Goal: Check status: Check status

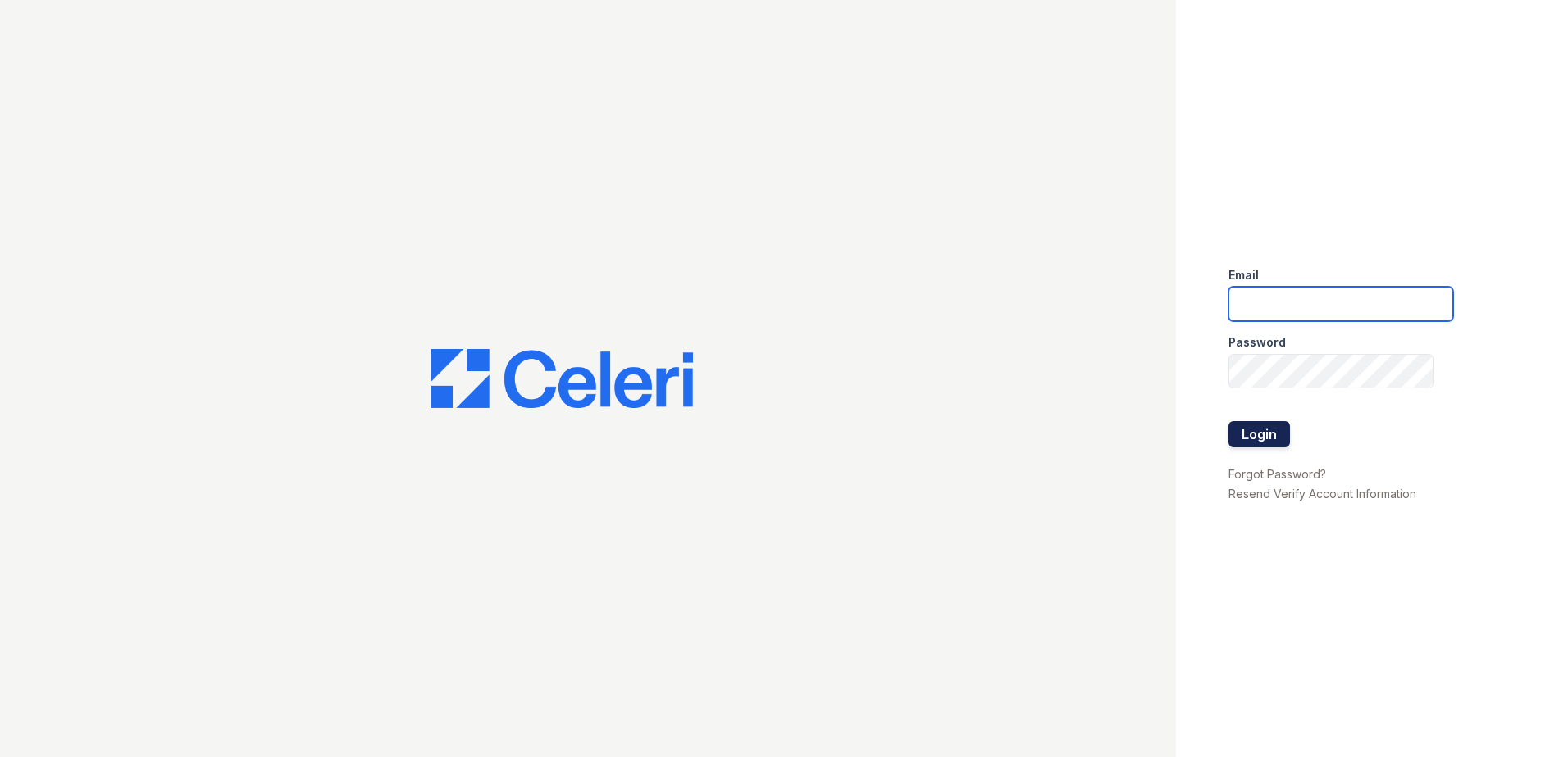
type input "arrive2801@trinity-pm.com"
click at [1233, 425] on button "Login" at bounding box center [1259, 434] width 62 height 26
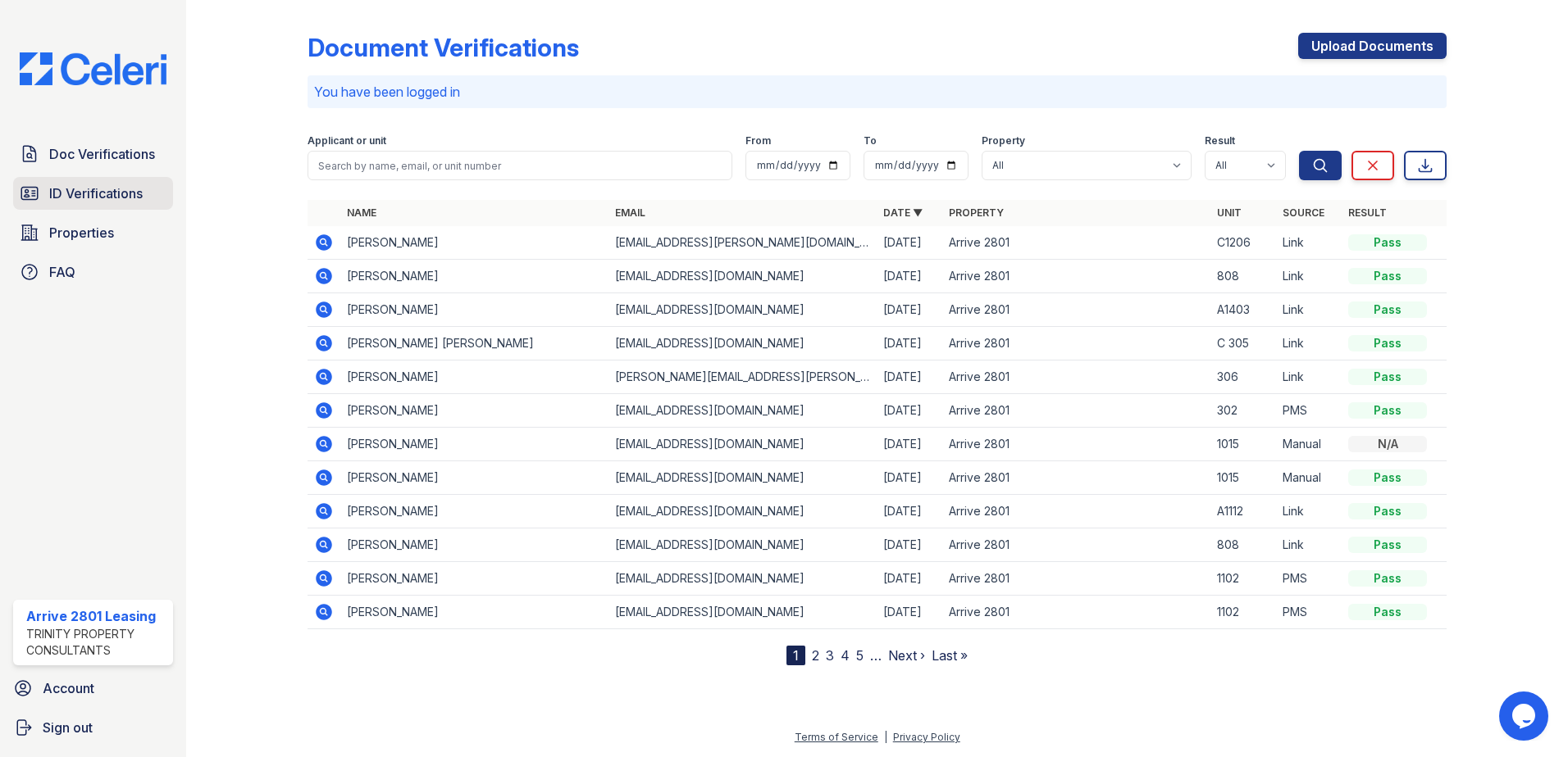
click at [84, 192] on span "ID Verifications" at bounding box center [96, 193] width 94 height 19
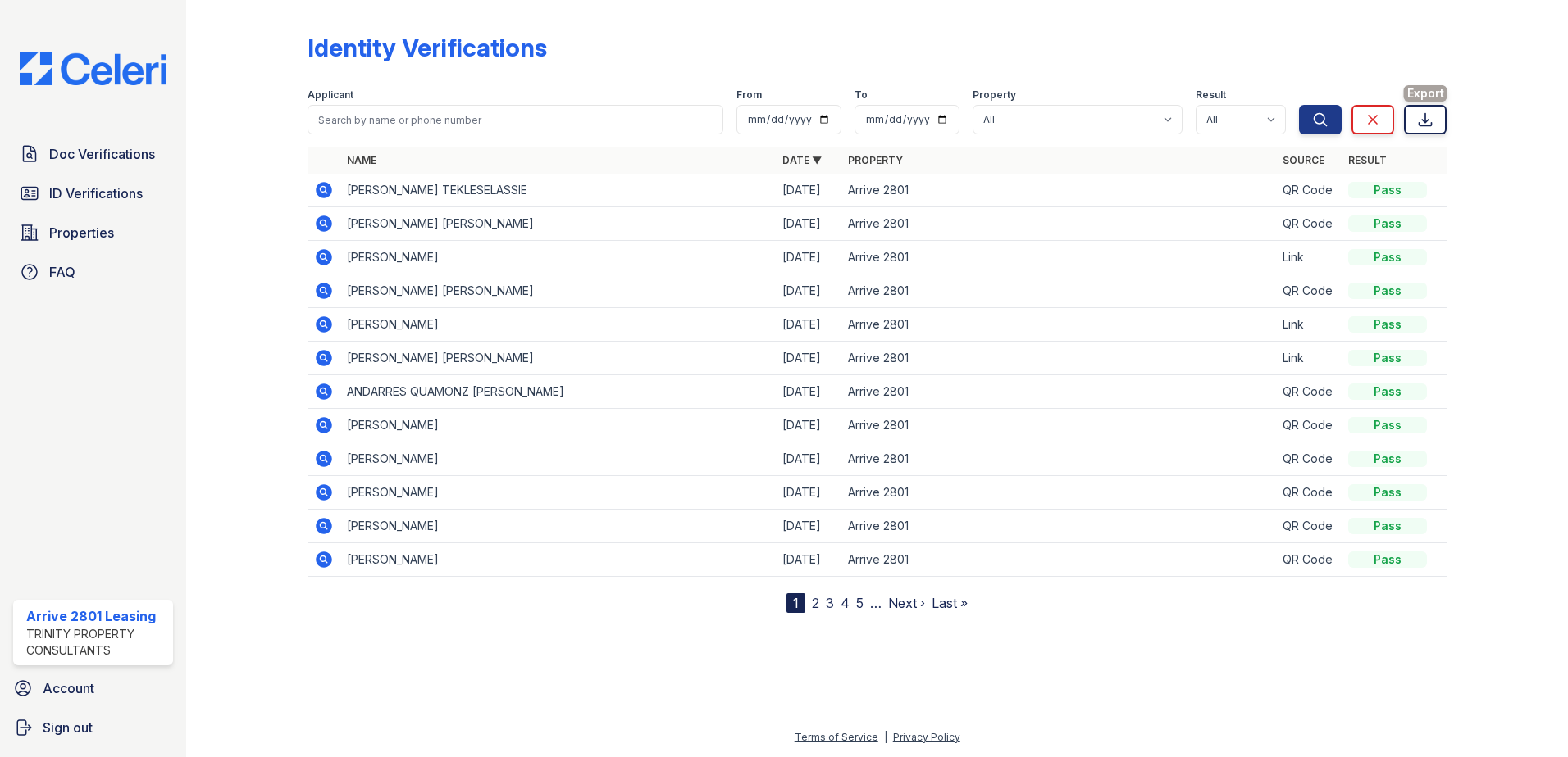
click at [1431, 126] on icon at bounding box center [1425, 120] width 13 height 13
click at [74, 234] on span "Properties" at bounding box center [81, 233] width 65 height 19
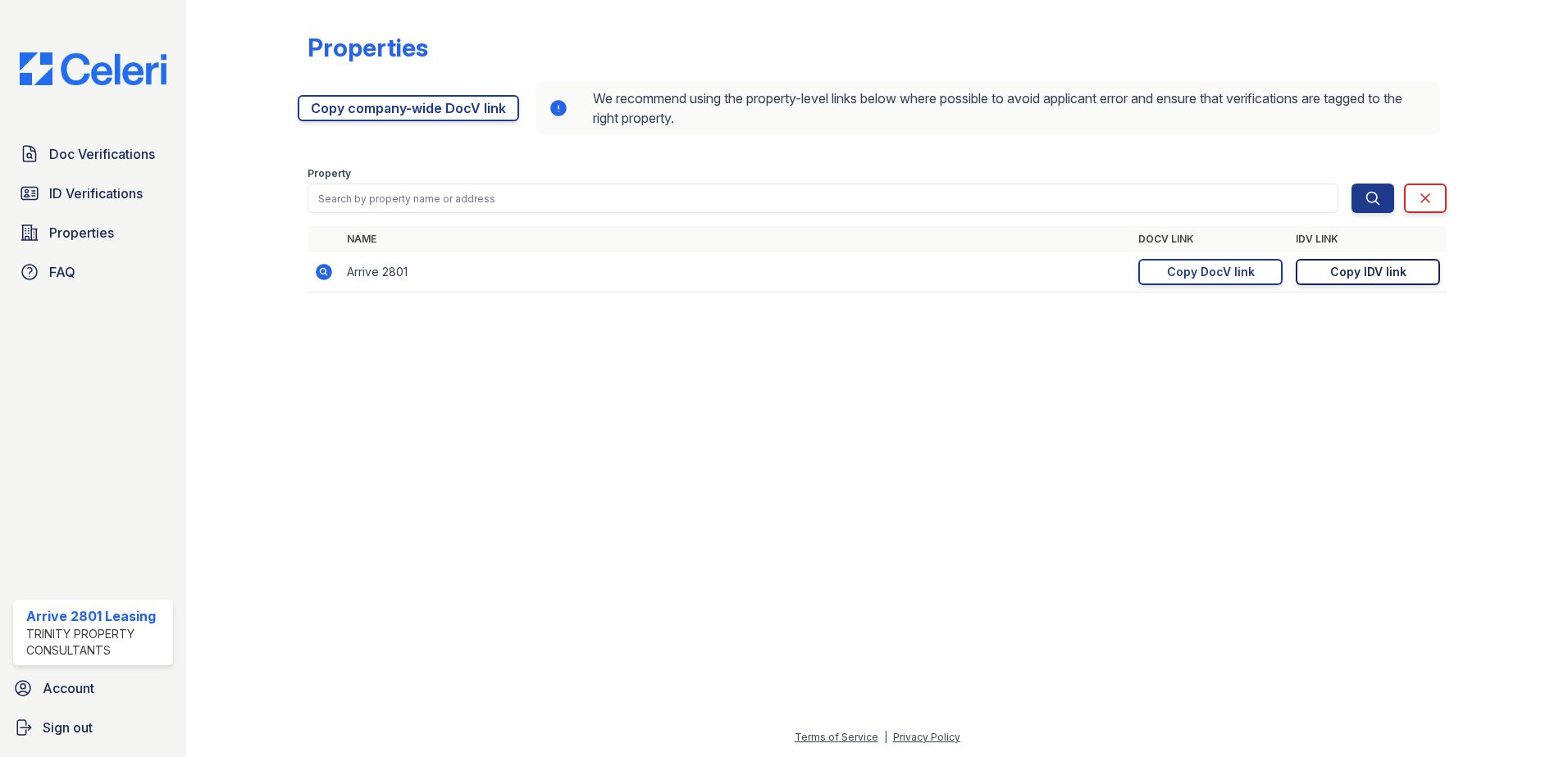
click at [1400, 267] on div "Copy IDV link" at bounding box center [1367, 271] width 76 height 16
click at [84, 149] on span "Doc Verifications" at bounding box center [101, 154] width 105 height 19
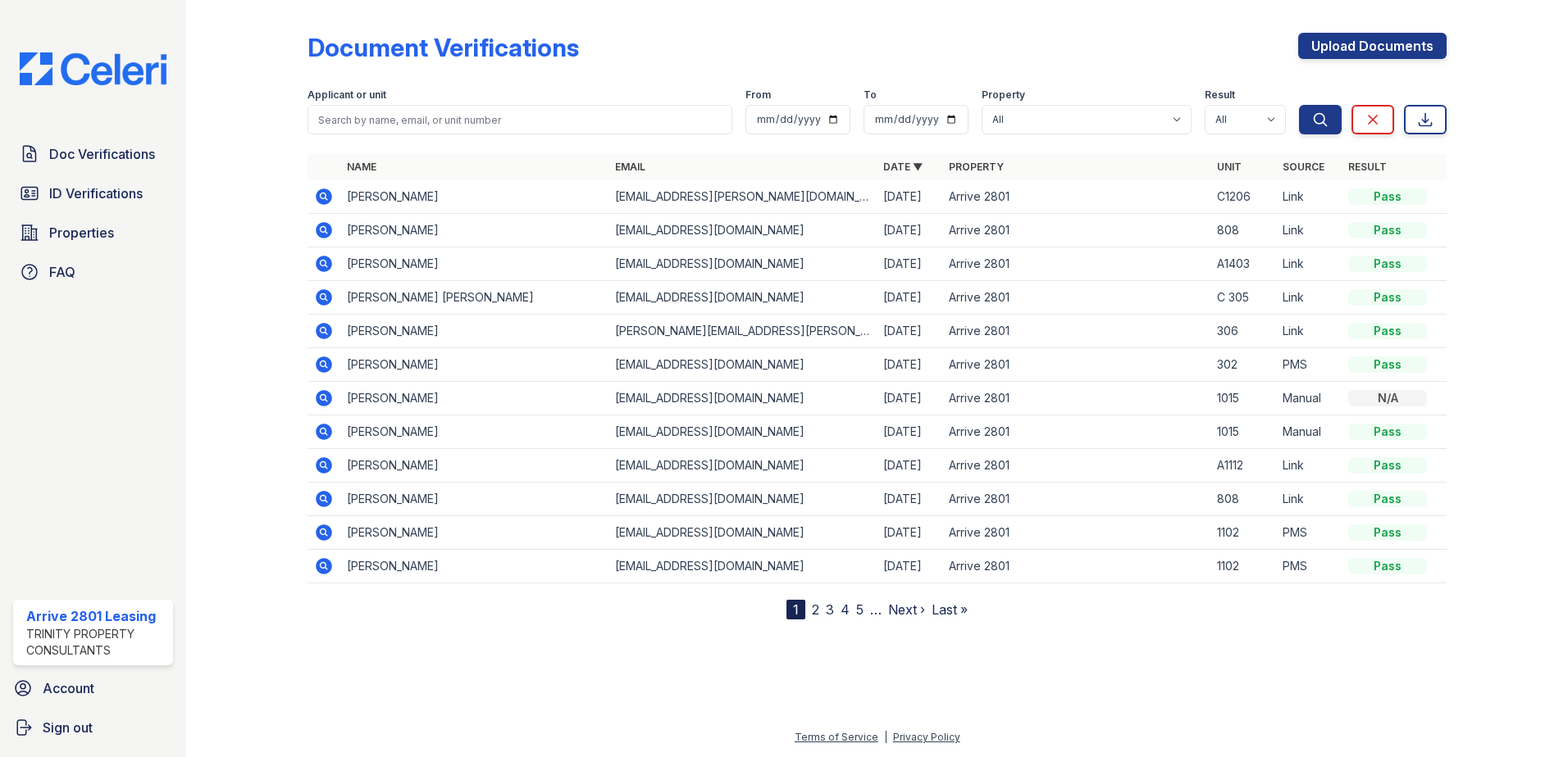
click at [323, 267] on icon at bounding box center [324, 264] width 16 height 16
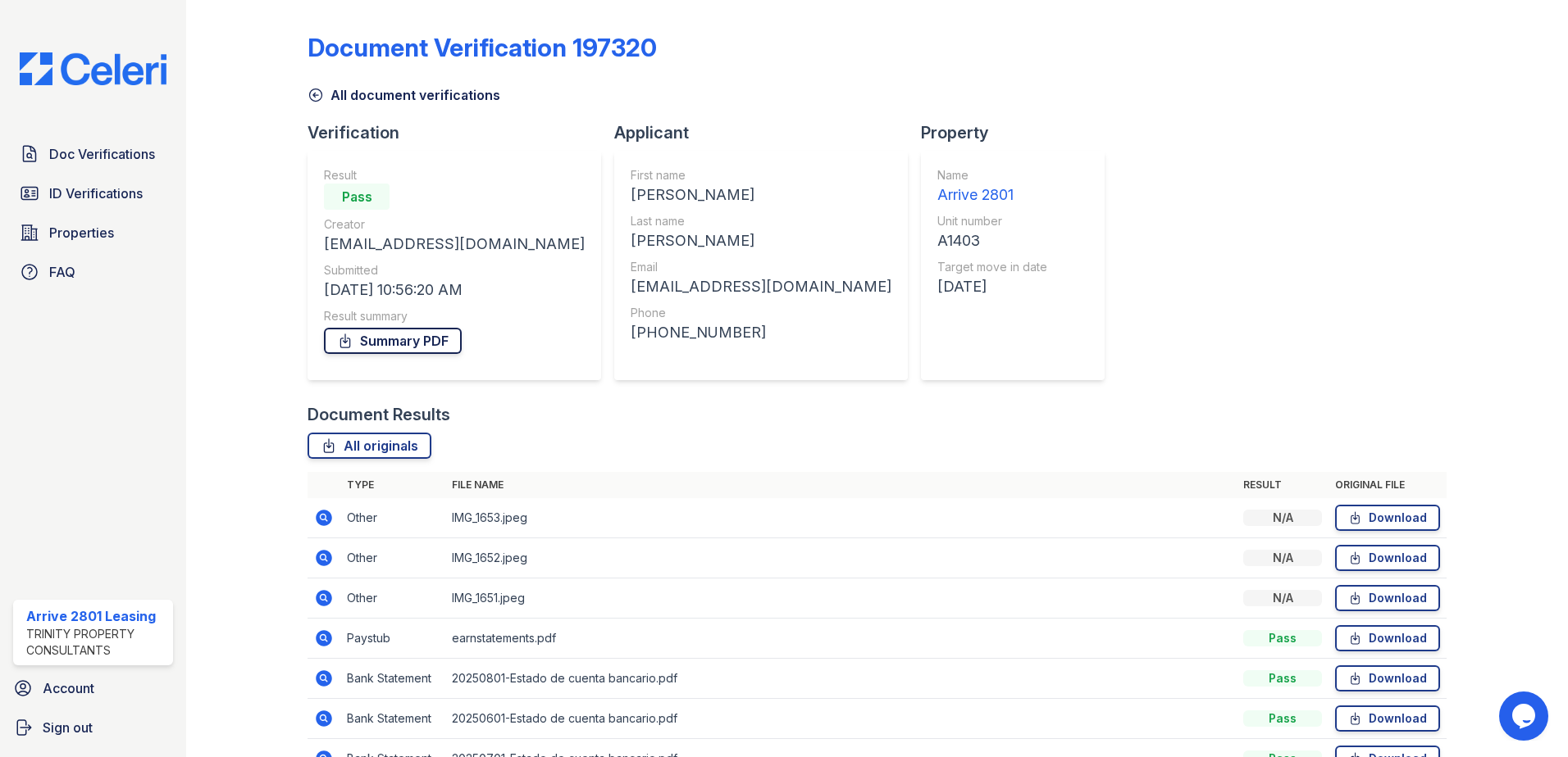
click at [389, 336] on link "Summary PDF" at bounding box center [392, 340] width 138 height 26
drag, startPoint x: 121, startPoint y: 170, endPoint x: 128, endPoint y: 171, distance: 7.1
click at [121, 170] on link "Doc Verifications" at bounding box center [93, 154] width 159 height 33
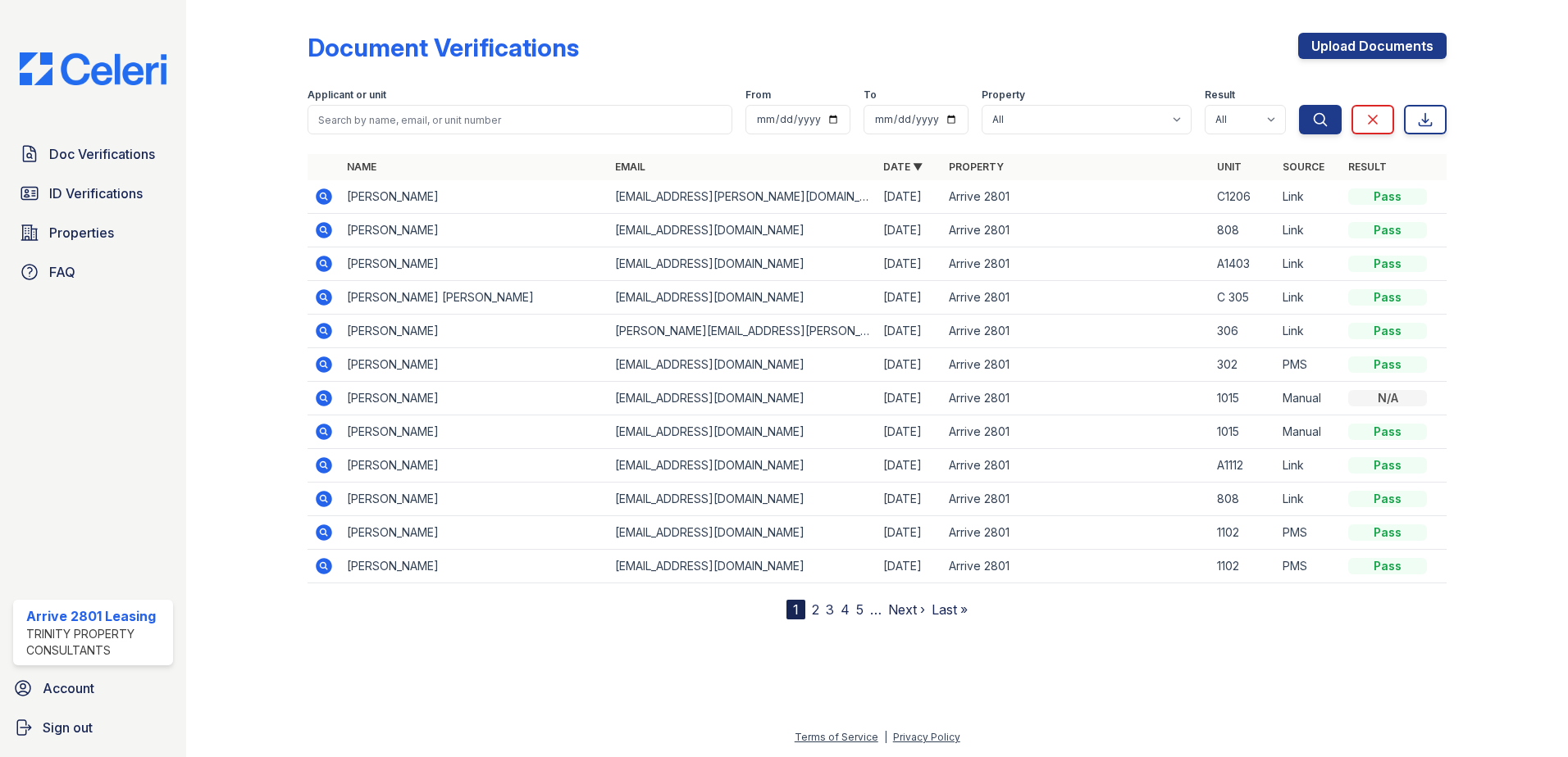
click at [425, 199] on td "Amaha Tekleselassie" at bounding box center [473, 197] width 268 height 34
click at [328, 196] on icon at bounding box center [324, 196] width 16 height 16
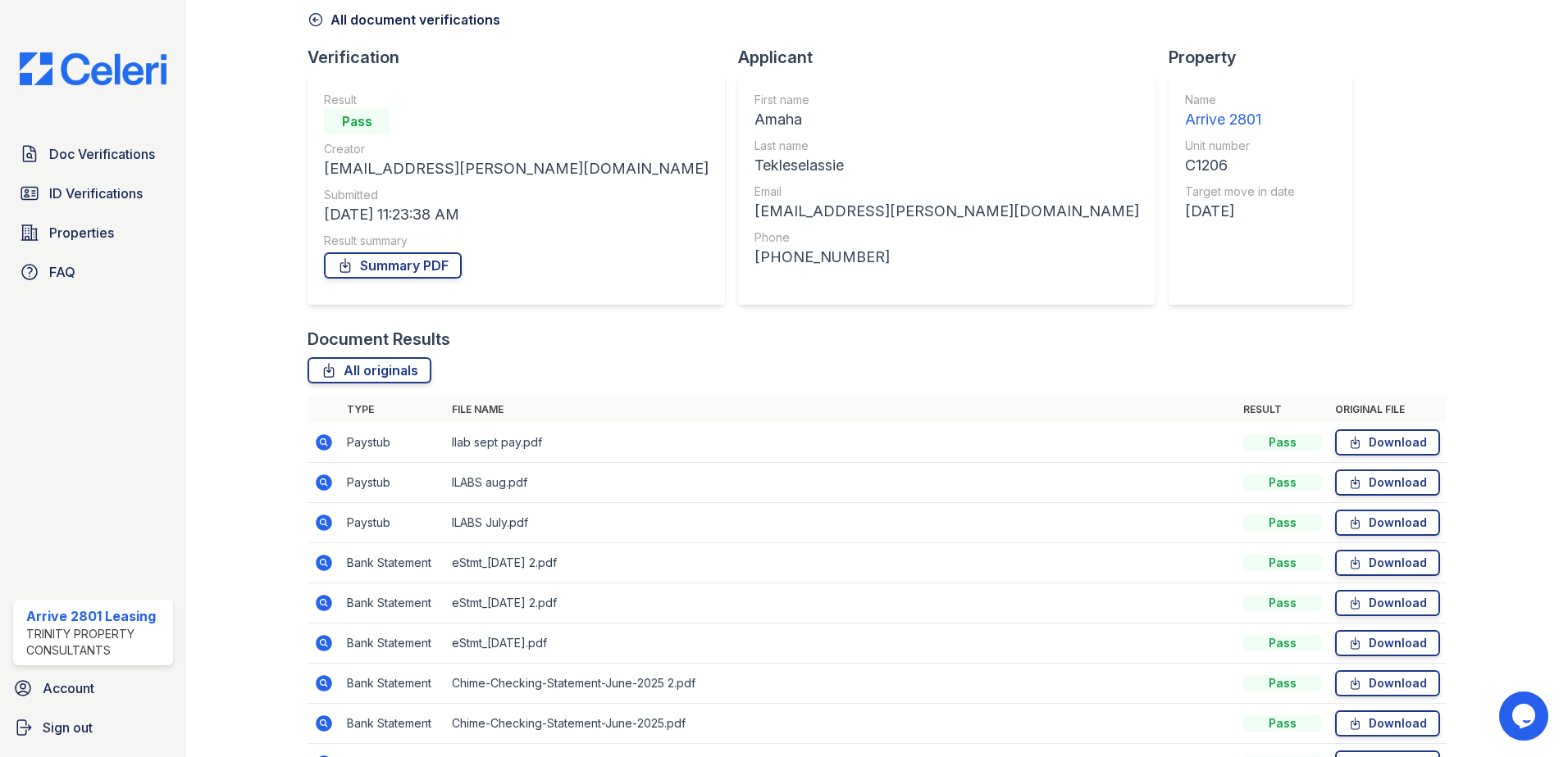
scroll to position [175, 0]
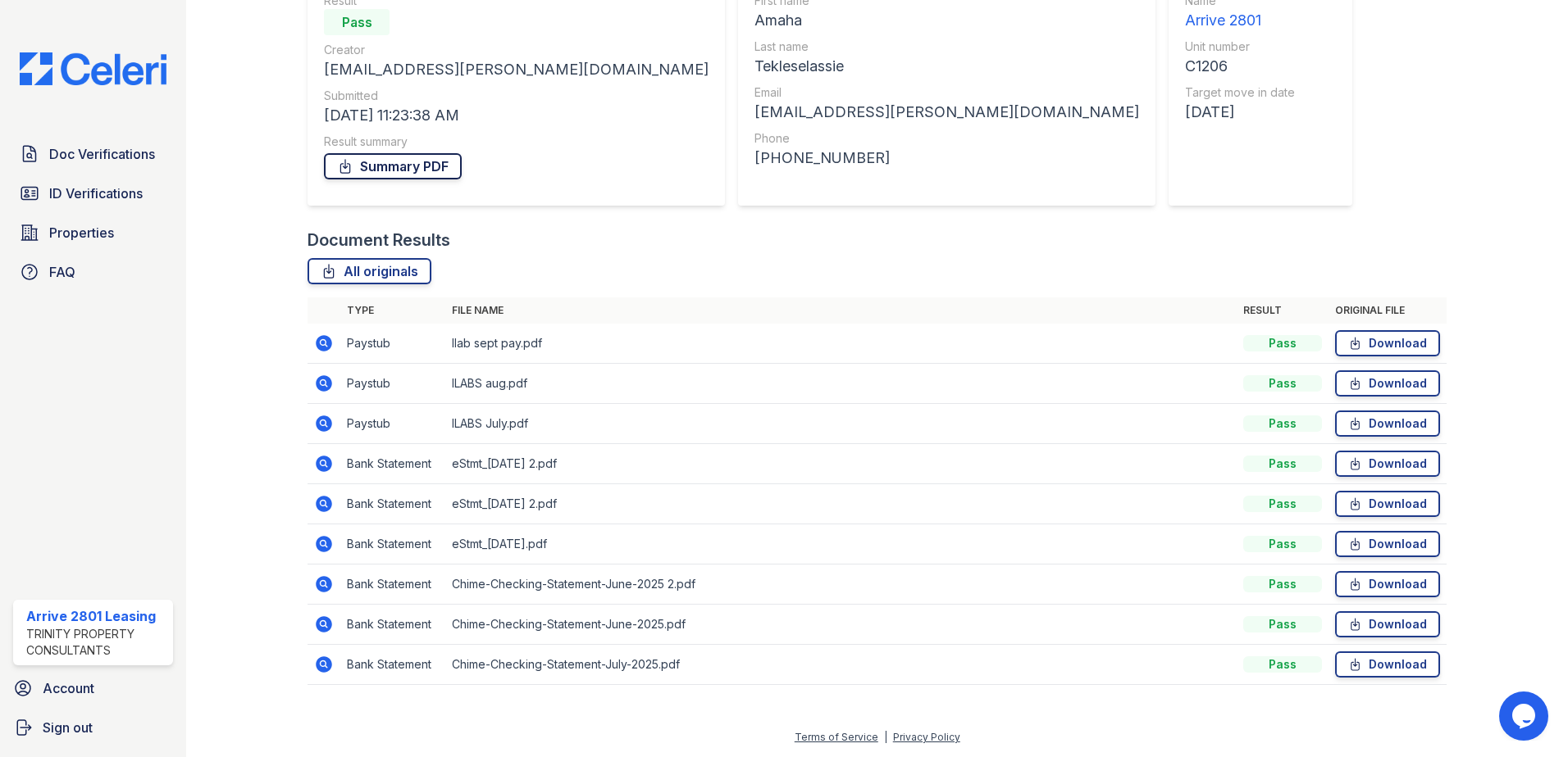
click at [419, 167] on link "Summary PDF" at bounding box center [392, 166] width 138 height 26
click at [318, 336] on icon at bounding box center [324, 343] width 19 height 19
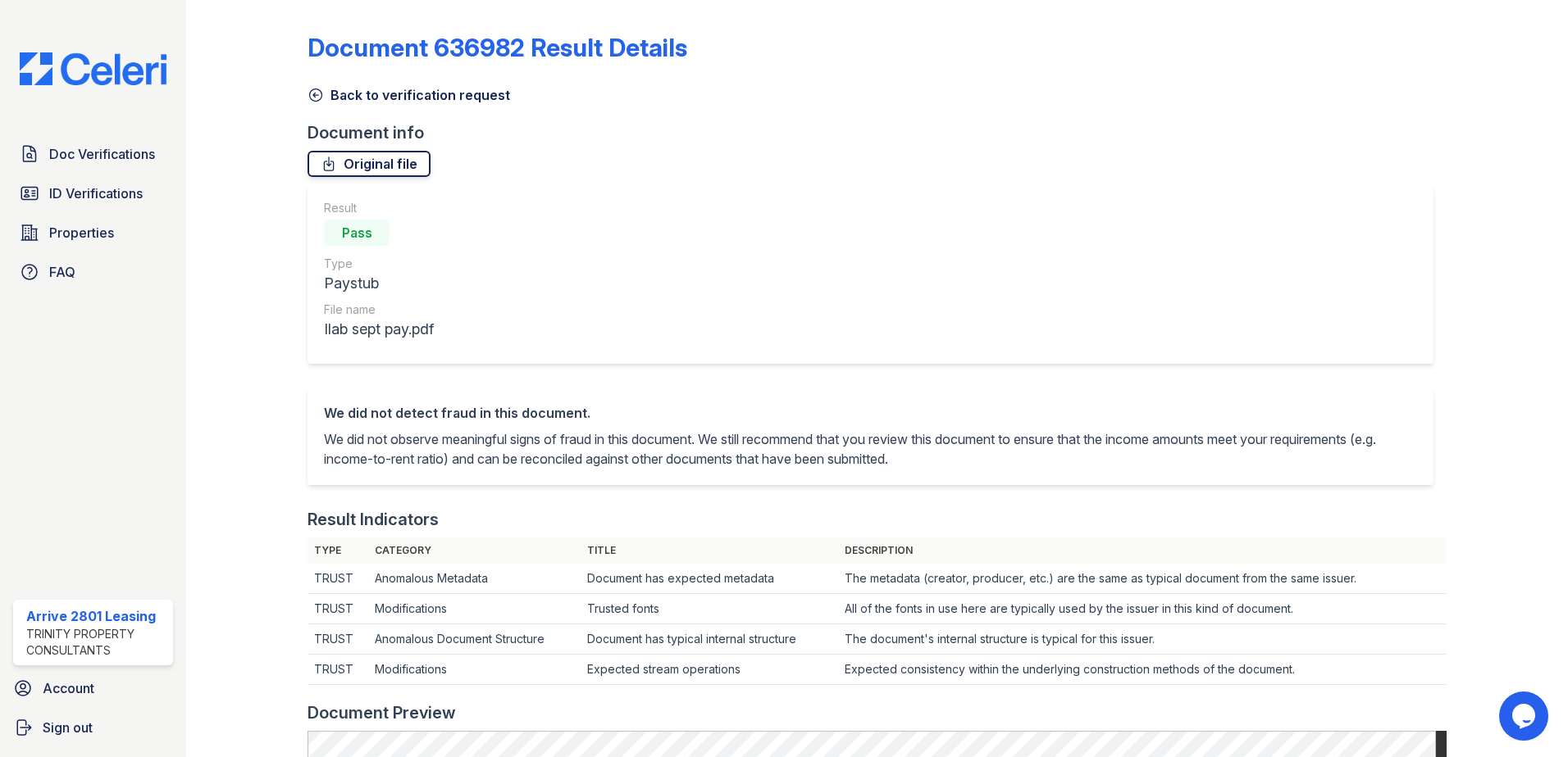
click at [390, 156] on link "Original file" at bounding box center [368, 163] width 123 height 26
drag, startPoint x: 1200, startPoint y: 35, endPoint x: 966, endPoint y: 182, distance: 276.3
click at [966, 182] on div "Document 636982 Result Details Back to verification request Document info Origi…" at bounding box center [876, 747] width 1139 height 1481
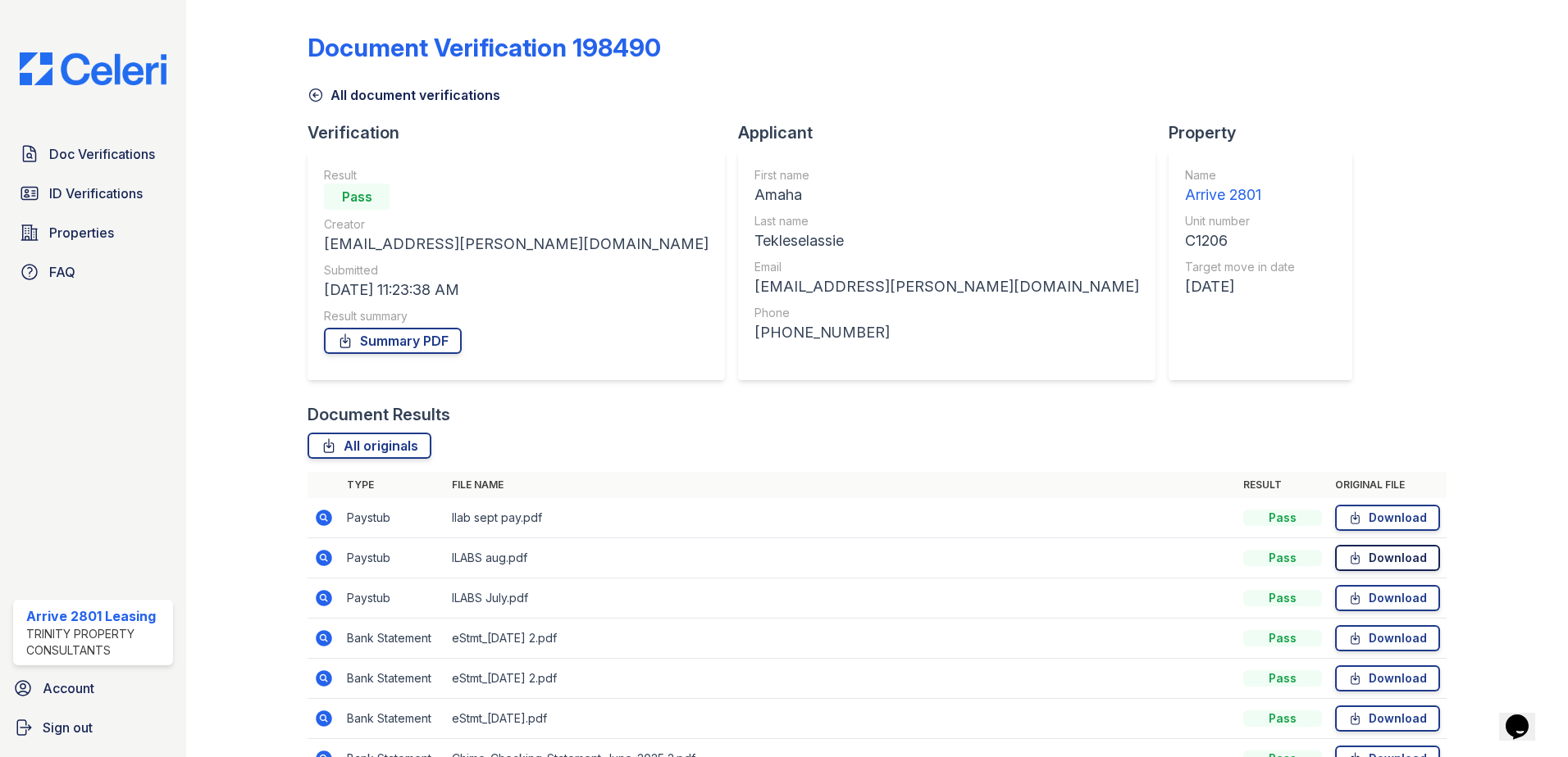
click at [1383, 565] on link "Download" at bounding box center [1387, 557] width 105 height 26
click at [1348, 593] on icon at bounding box center [1354, 598] width 14 height 16
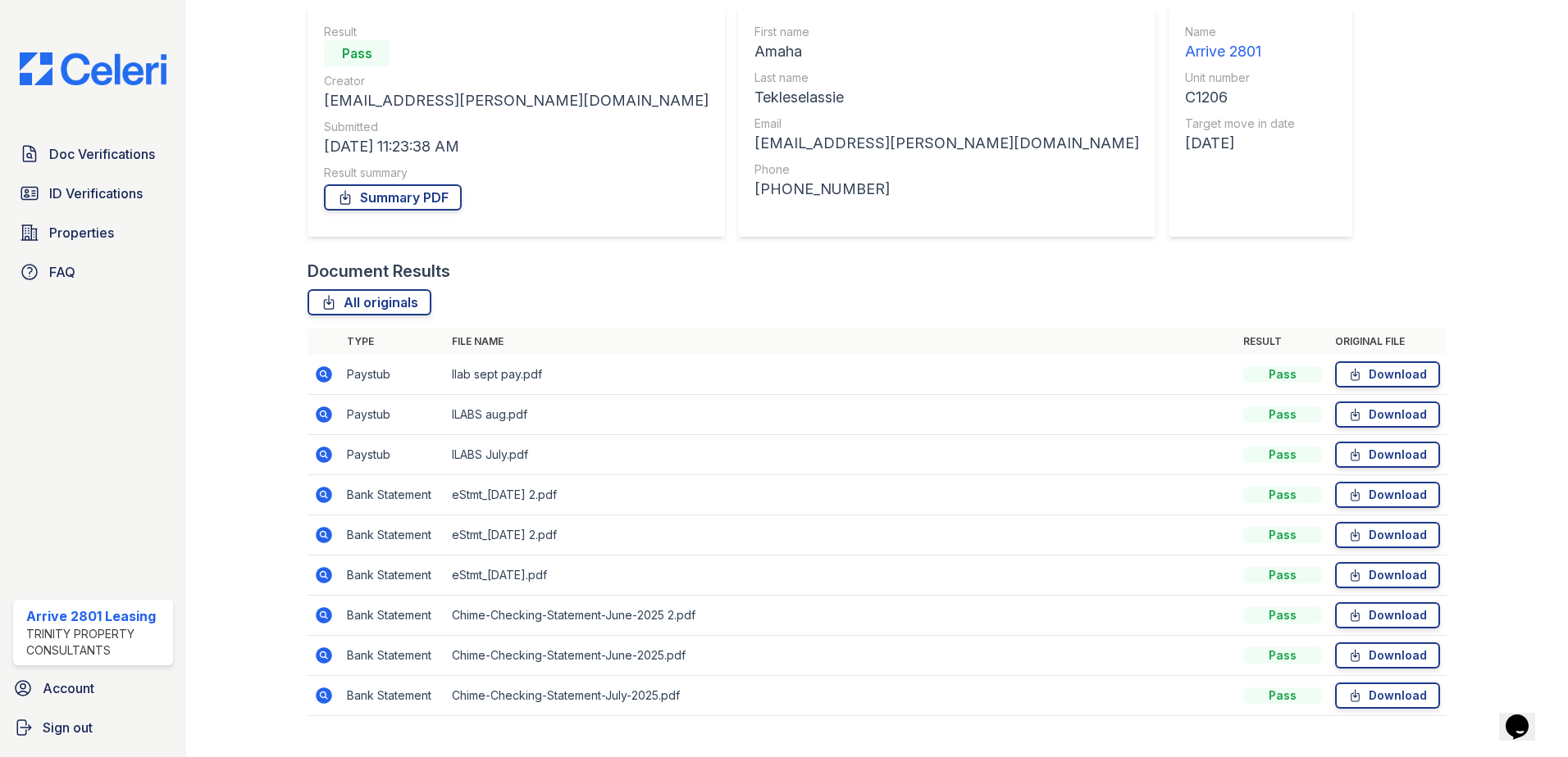
scroll to position [82, 0]
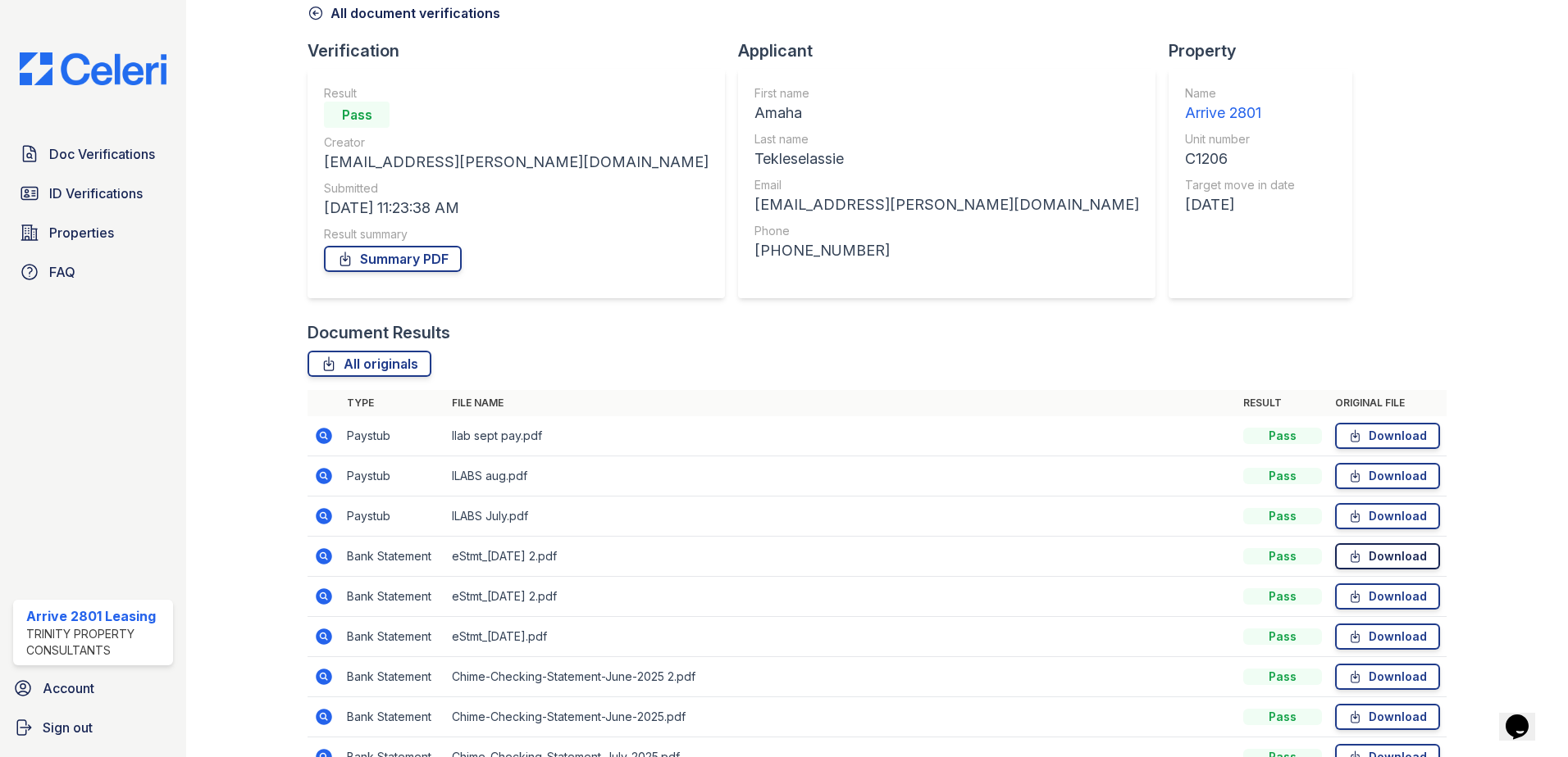
click at [1356, 564] on link "Download" at bounding box center [1387, 556] width 105 height 26
click at [1360, 601] on link "Download" at bounding box center [1387, 596] width 105 height 26
click at [1362, 638] on link "Download" at bounding box center [1387, 636] width 105 height 26
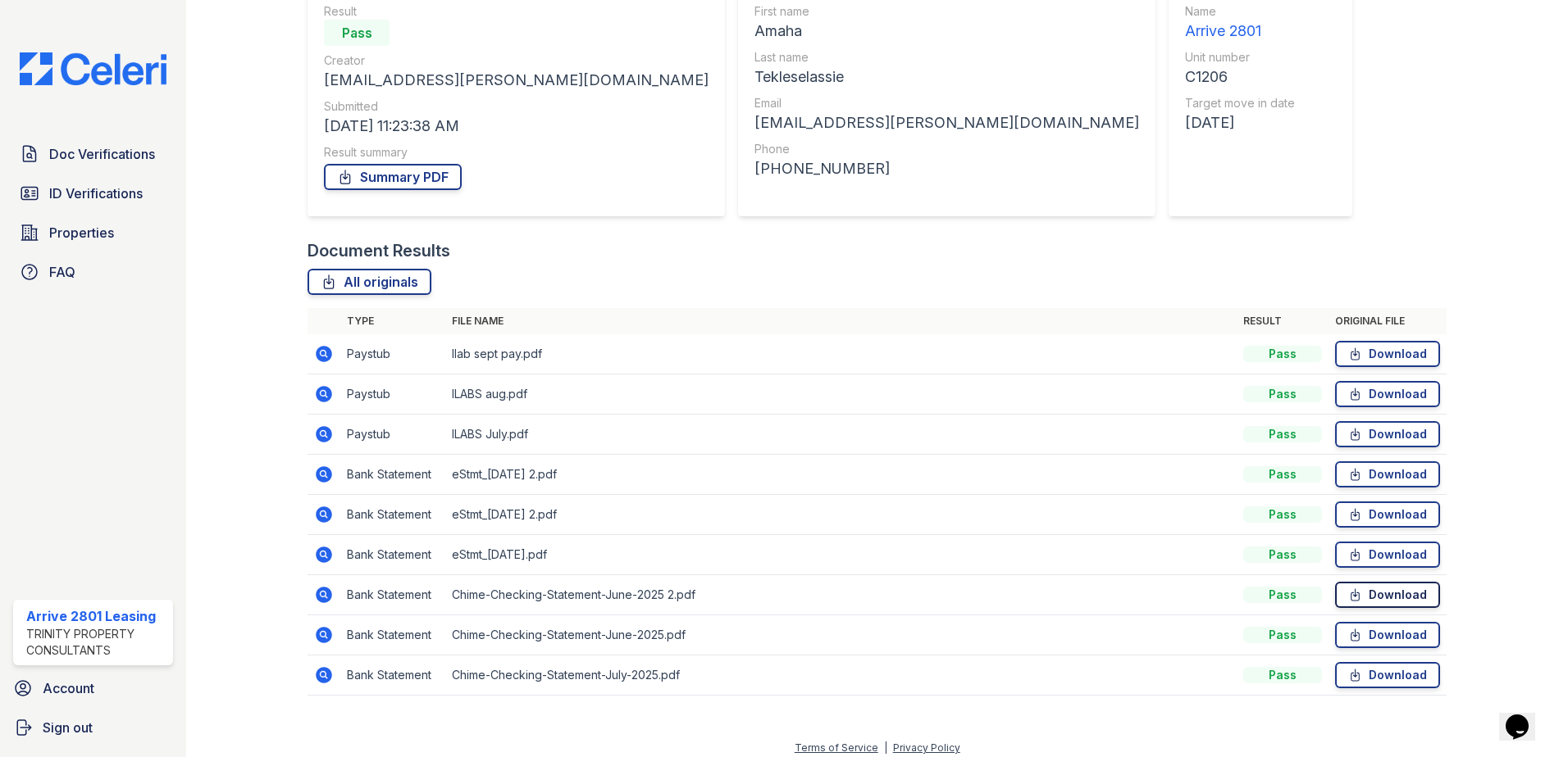
click at [1346, 603] on link "Download" at bounding box center [1387, 595] width 105 height 26
click at [1352, 634] on icon at bounding box center [1355, 635] width 8 height 12
click at [1352, 673] on icon at bounding box center [1354, 675] width 14 height 16
click at [698, 266] on div "Document Results All originals Type File name Result Original file Paystub Ilab…" at bounding box center [876, 476] width 1139 height 473
click at [321, 394] on icon at bounding box center [323, 393] width 4 height 4
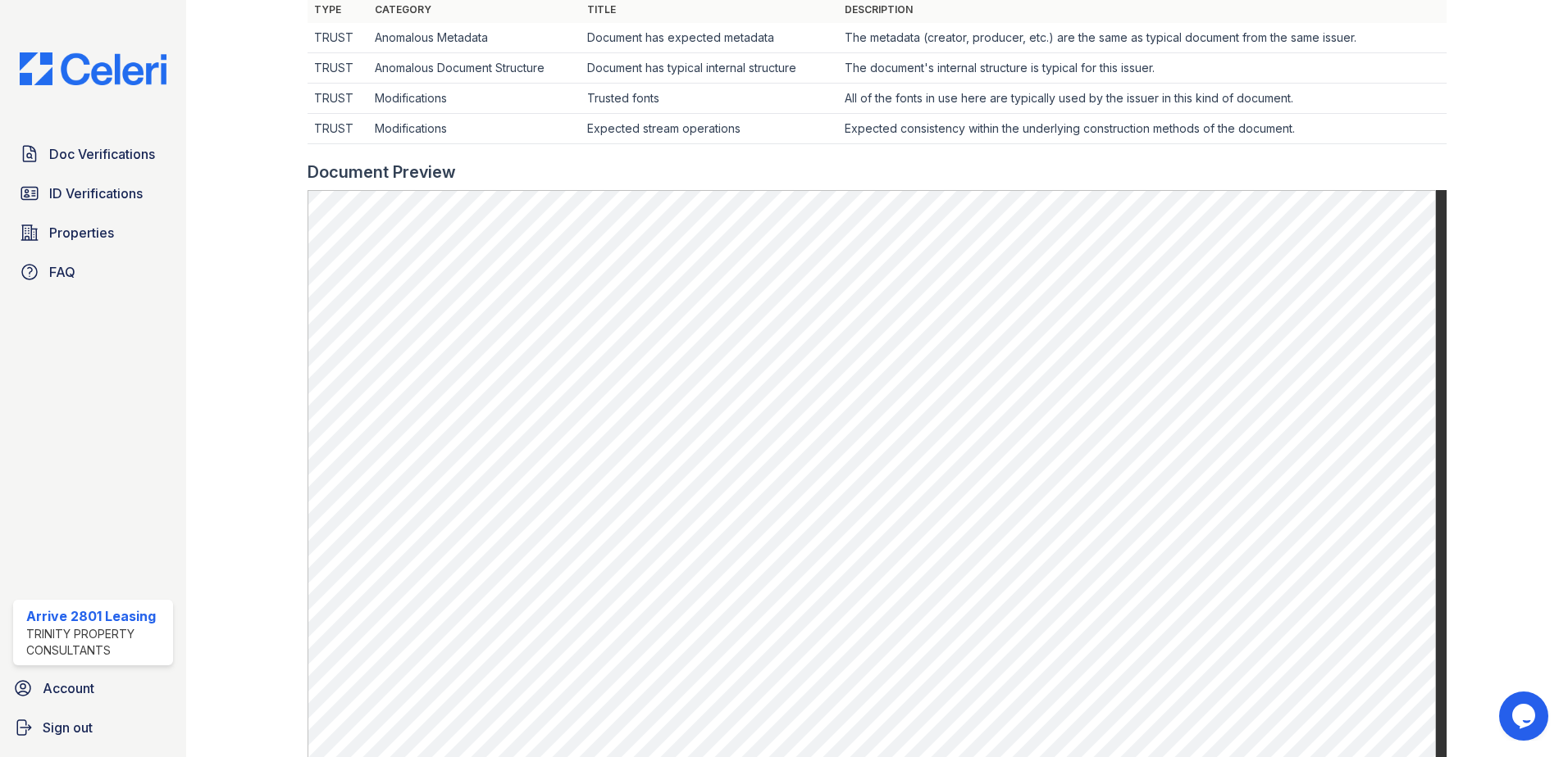
scroll to position [574, 0]
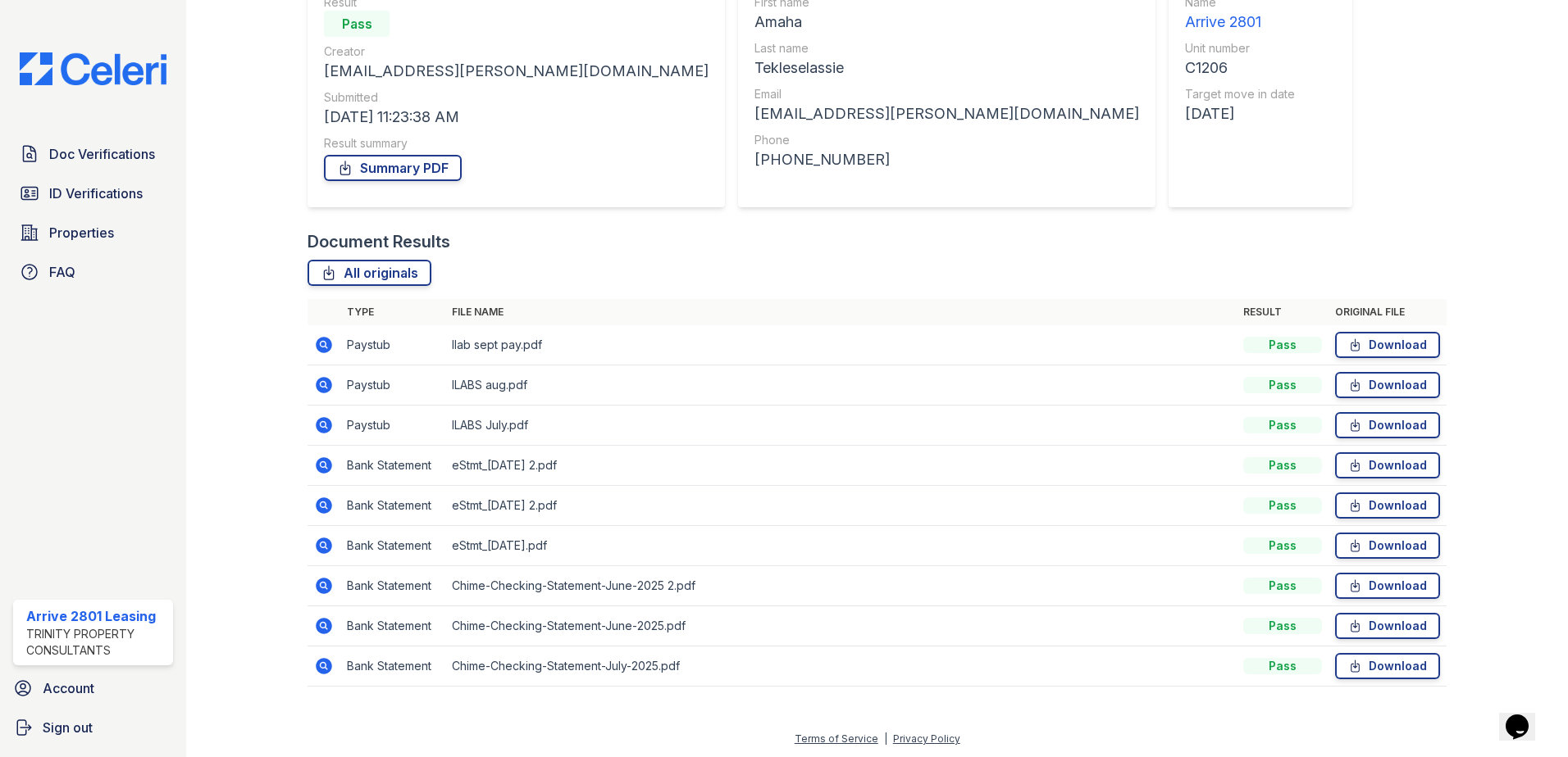
scroll to position [175, 0]
click at [324, 462] on icon at bounding box center [324, 463] width 19 height 19
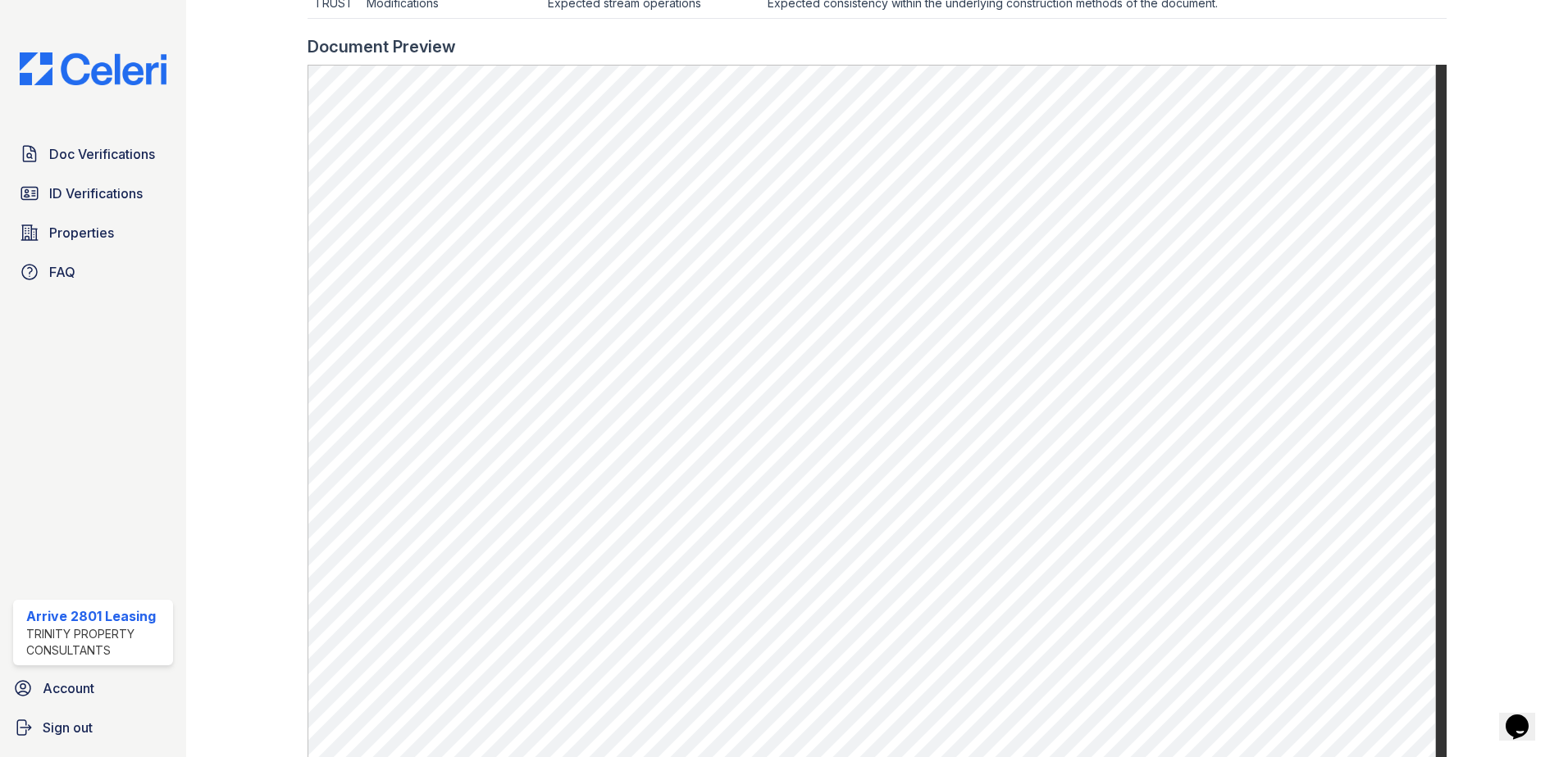
scroll to position [738, 0]
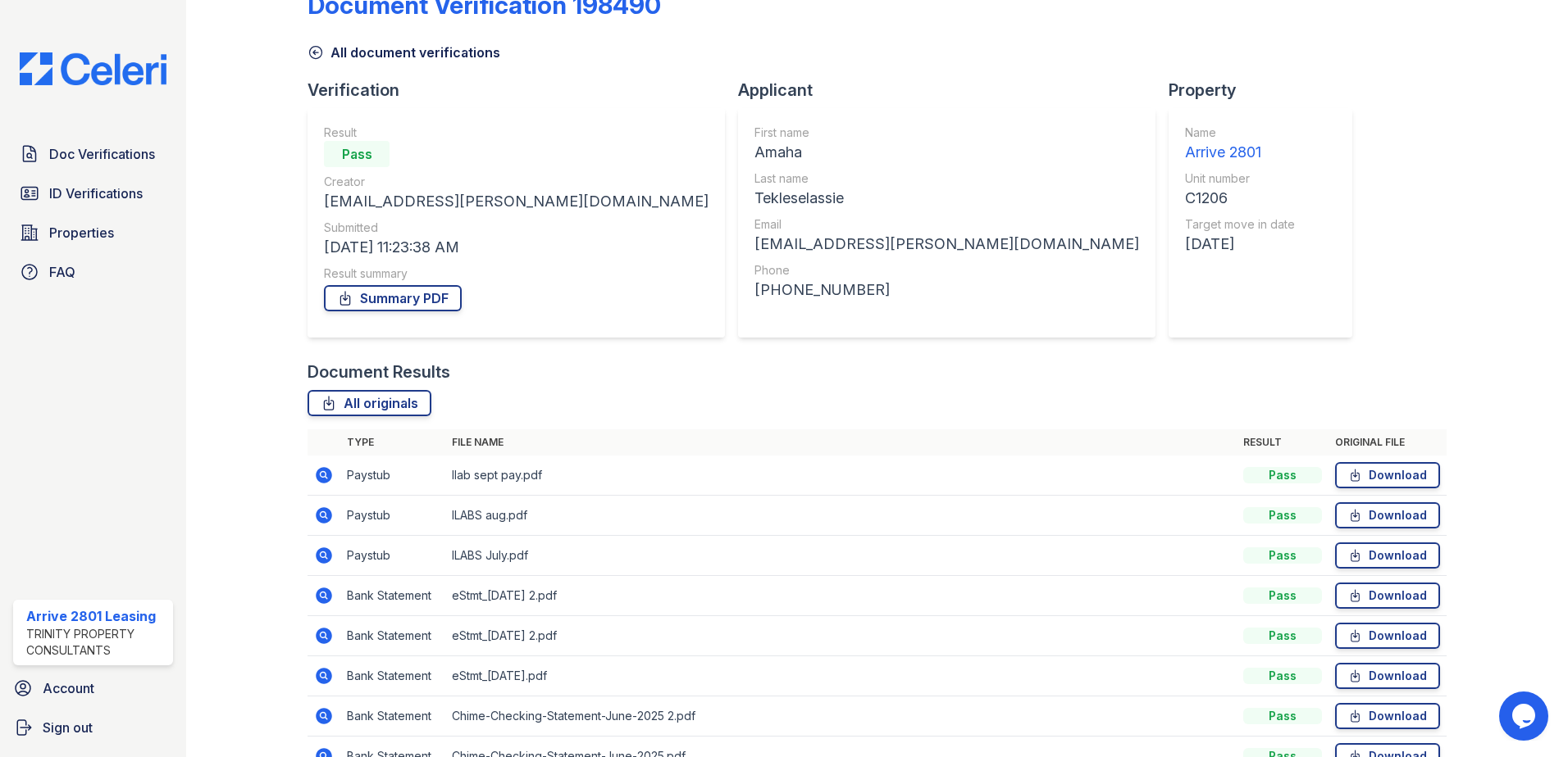
scroll to position [164, 0]
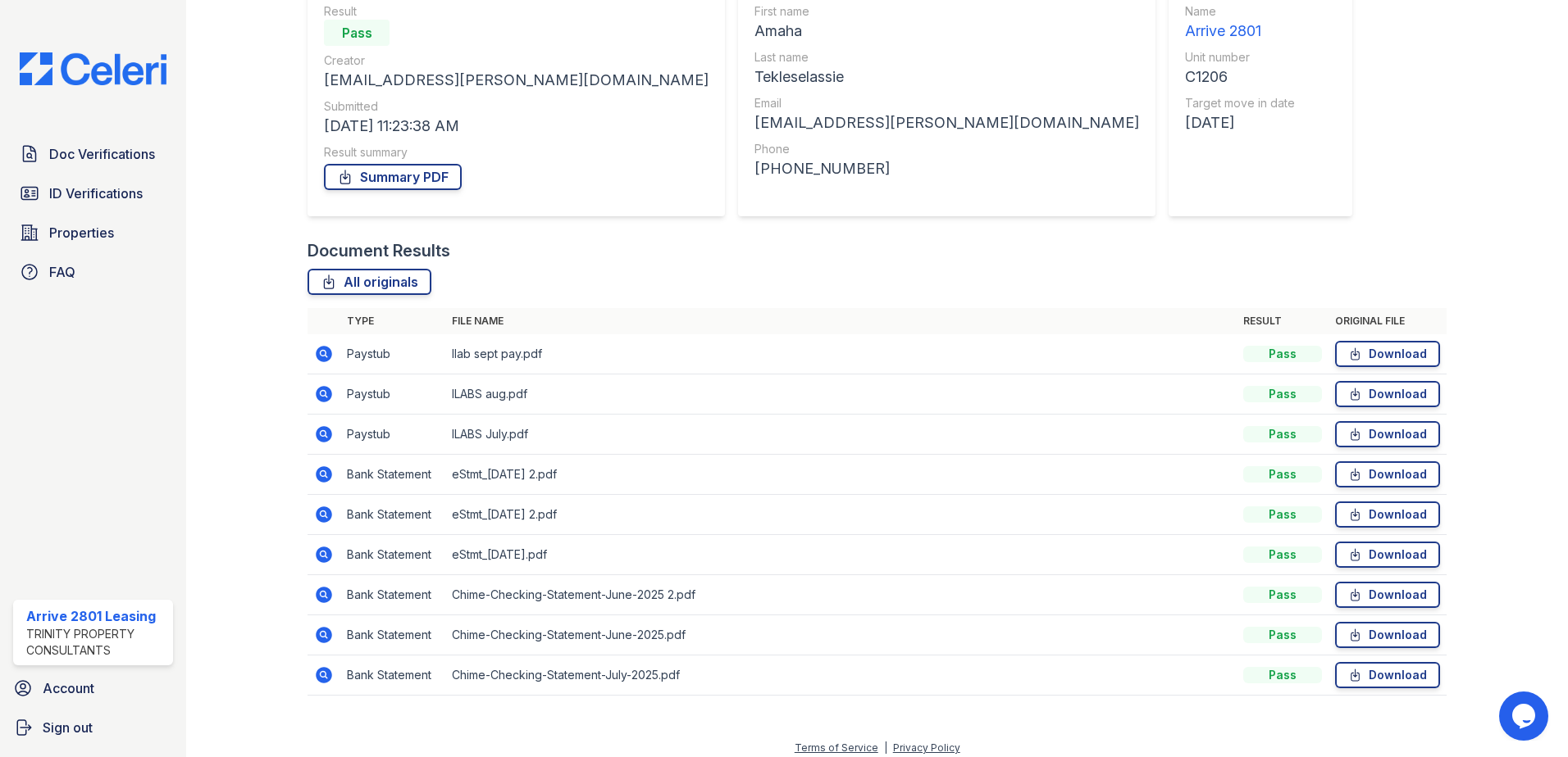
click at [322, 589] on icon at bounding box center [324, 595] width 16 height 16
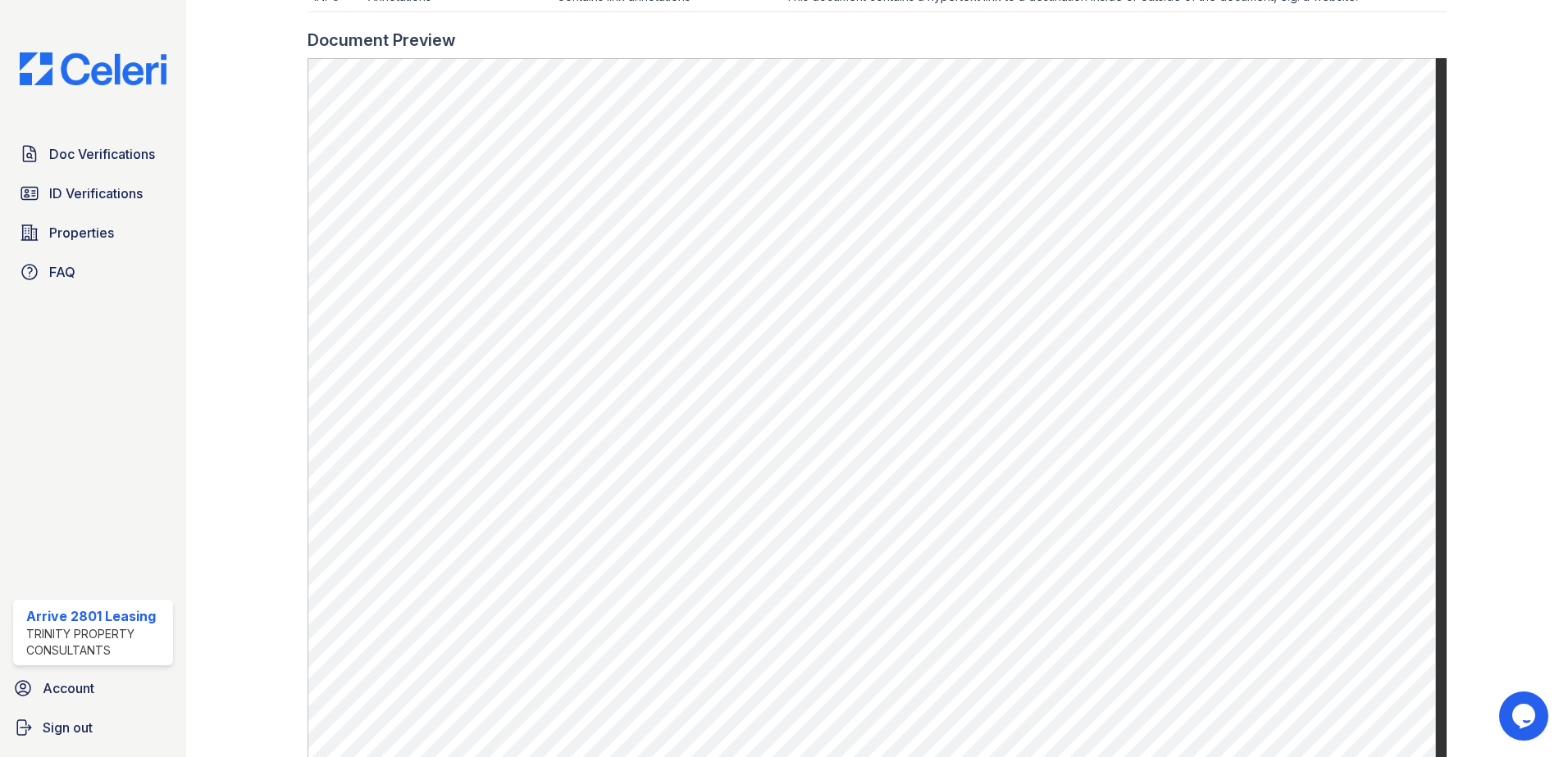
scroll to position [847, 0]
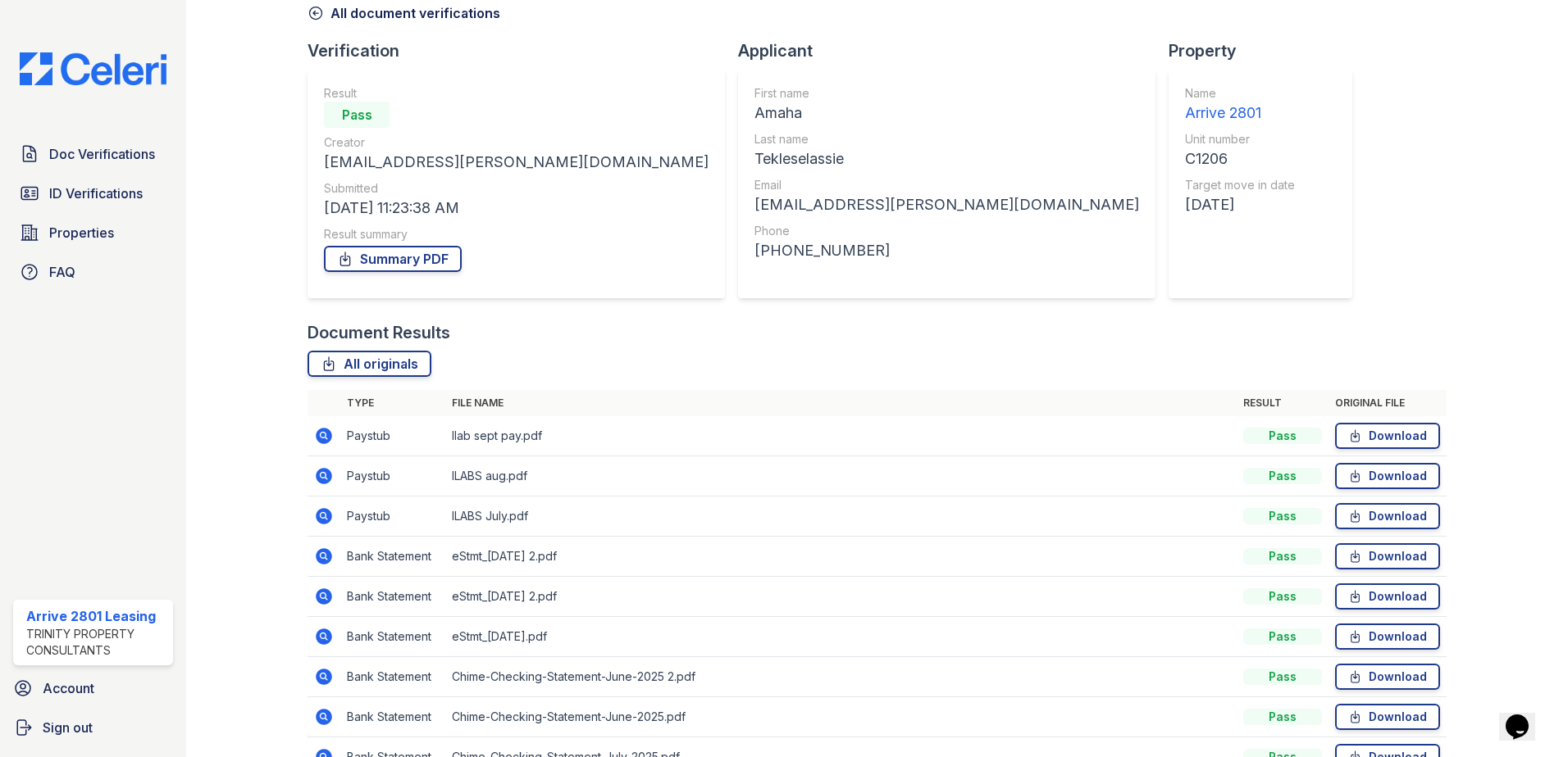
scroll to position [164, 0]
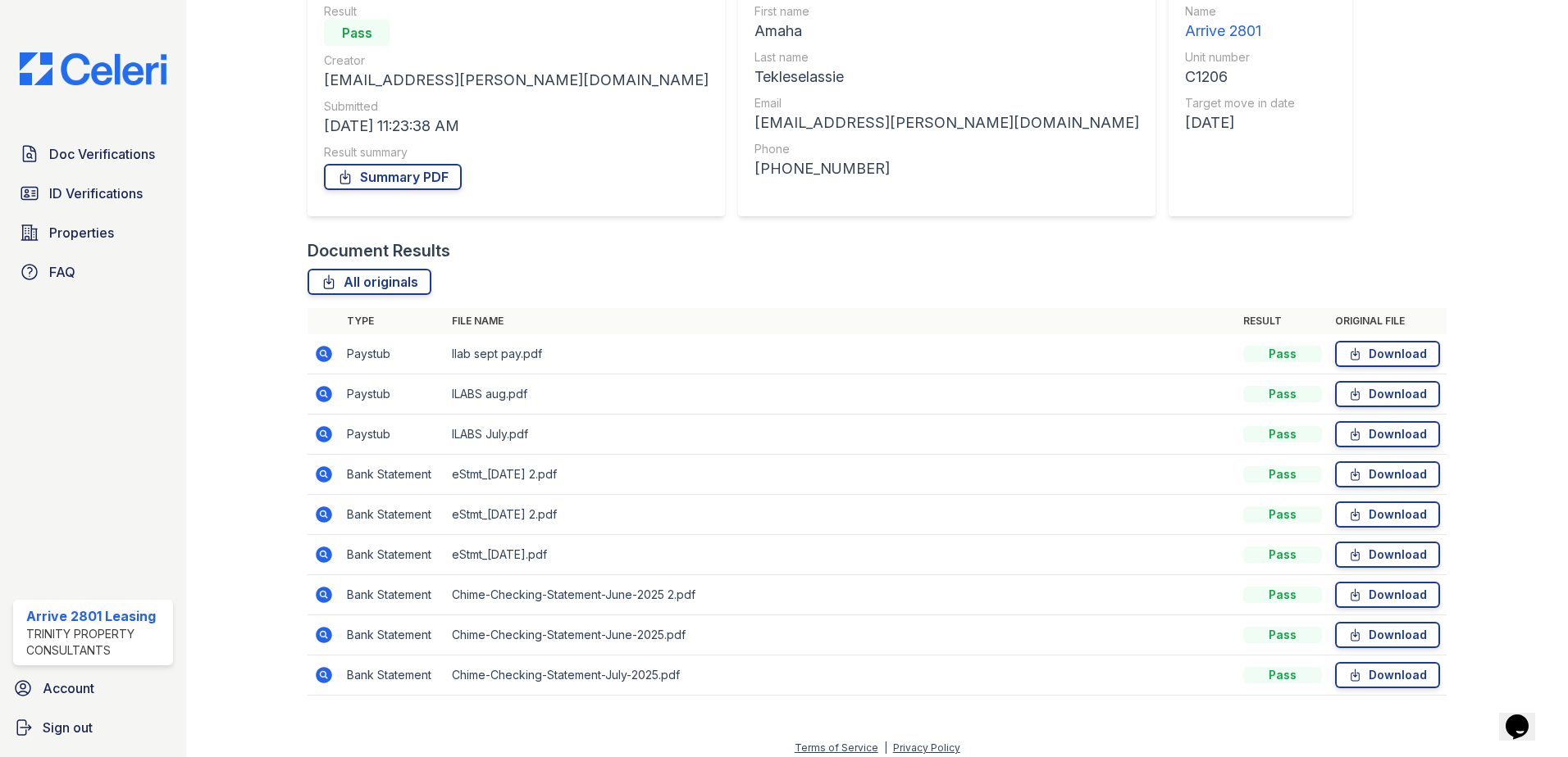
click at [382, 732] on div "Document Verification 198490 All document verifications Verification Result Pas…" at bounding box center [877, 287] width 1329 height 902
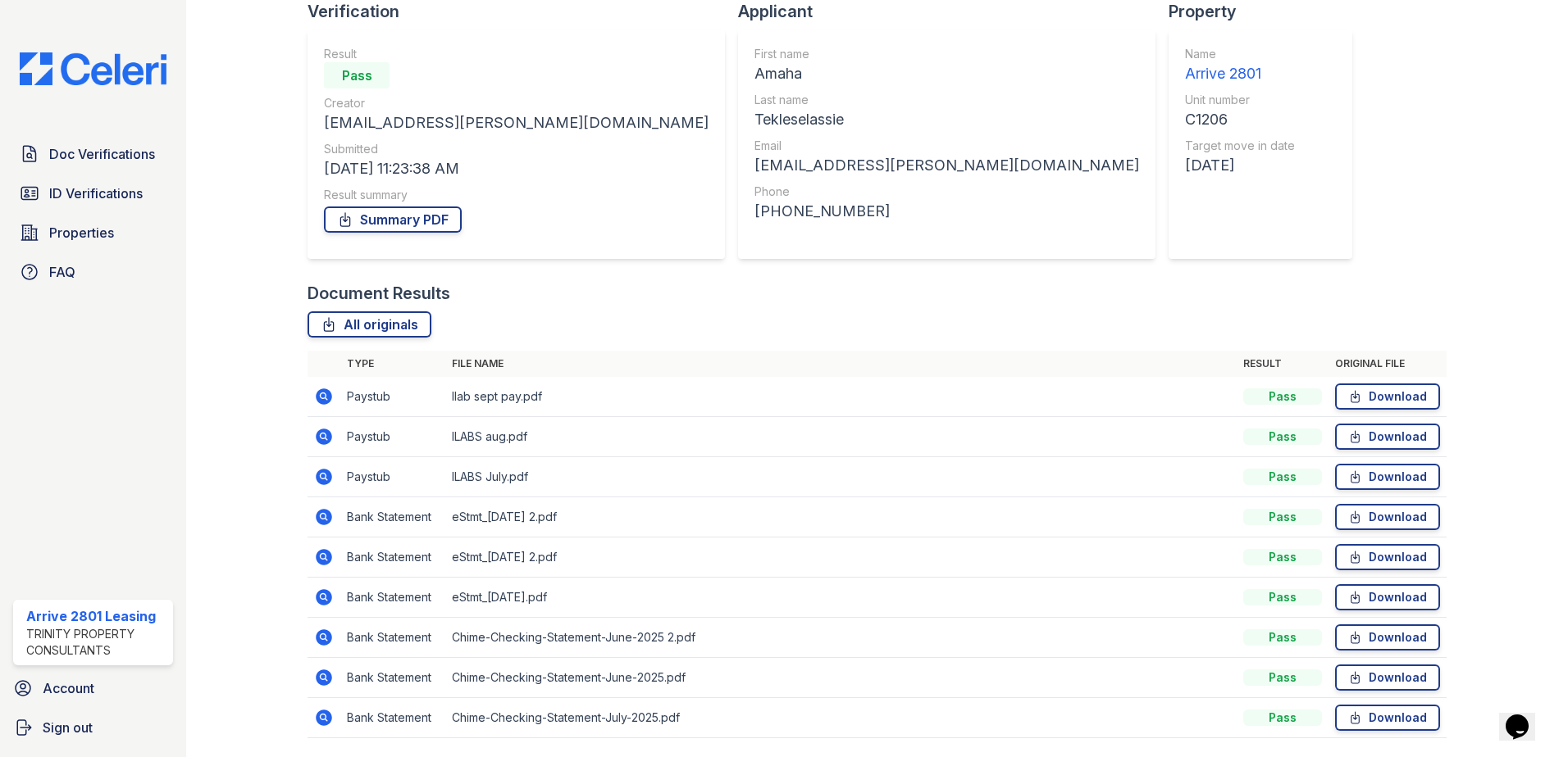
scroll to position [93, 0]
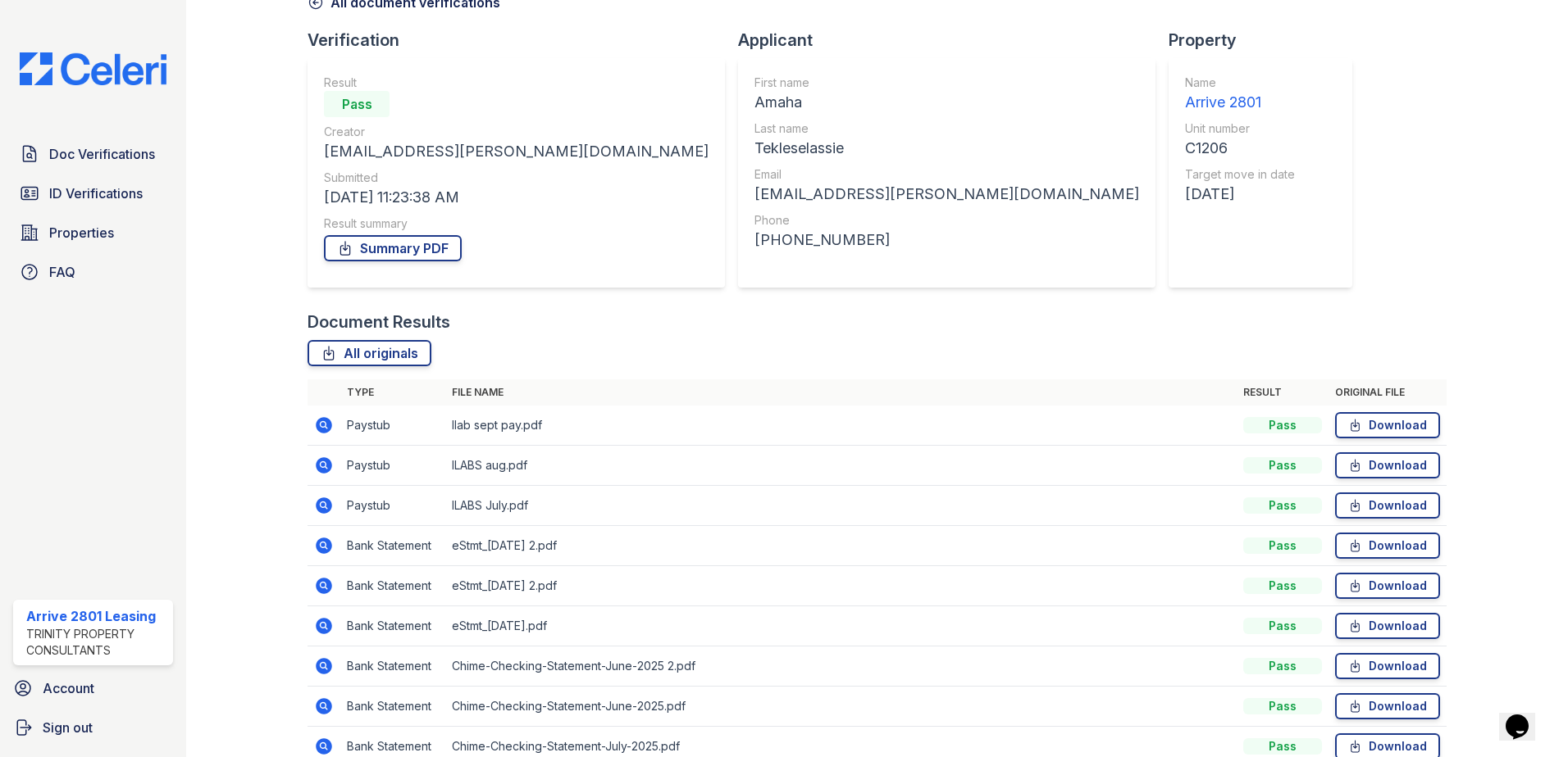
click at [117, 316] on div "Doc Verifications ID Verifications Properties FAQ Arrive 2801 Leasing Trinity P…" at bounding box center [93, 378] width 186 height 757
click at [106, 189] on span "ID Verifications" at bounding box center [96, 193] width 94 height 19
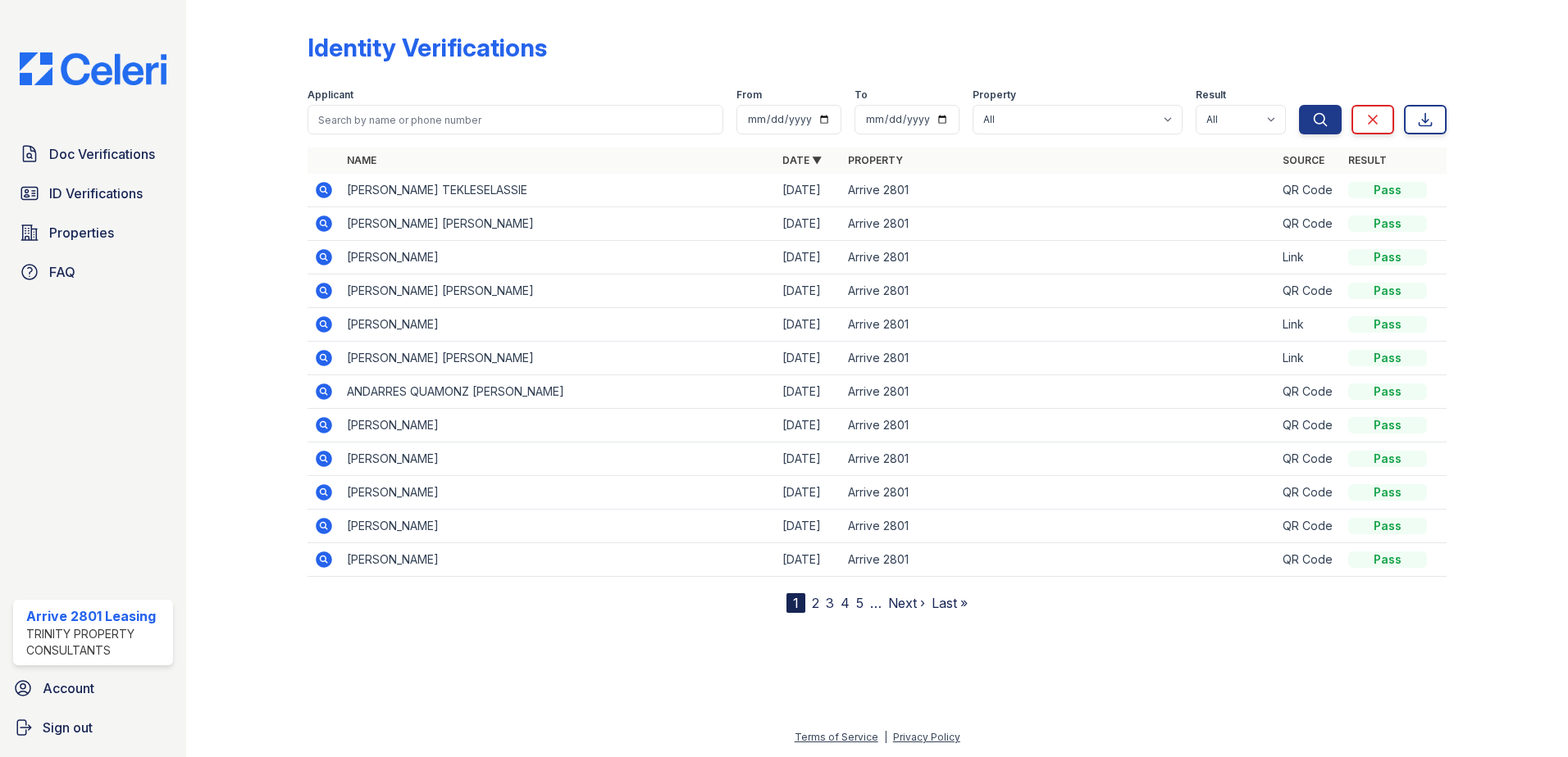
click at [439, 202] on td "AMAHA GASHAWTENA TEKLESELASSIE" at bounding box center [557, 190] width 436 height 34
click at [322, 191] on icon at bounding box center [324, 190] width 19 height 19
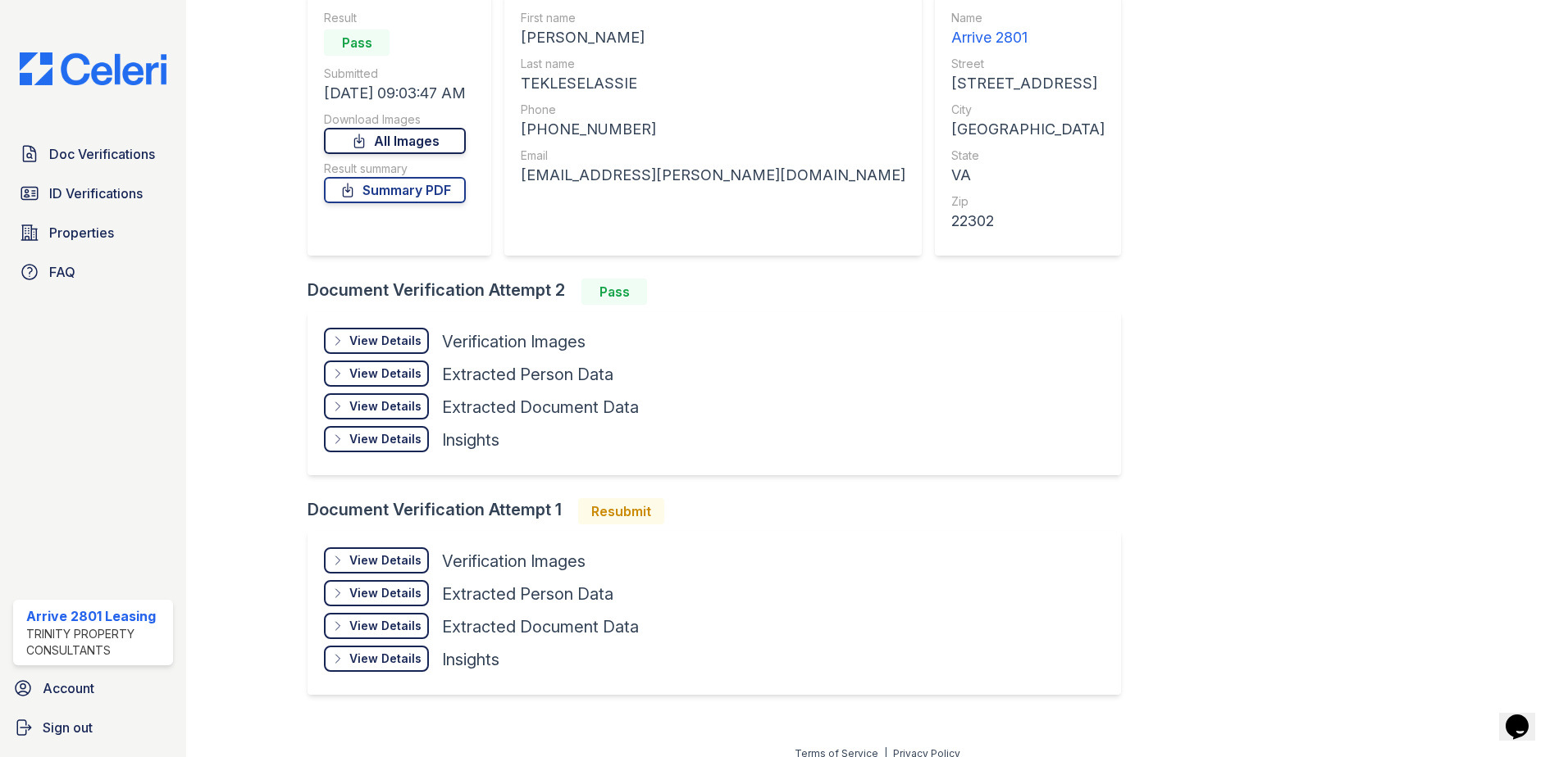
scroll to position [174, 0]
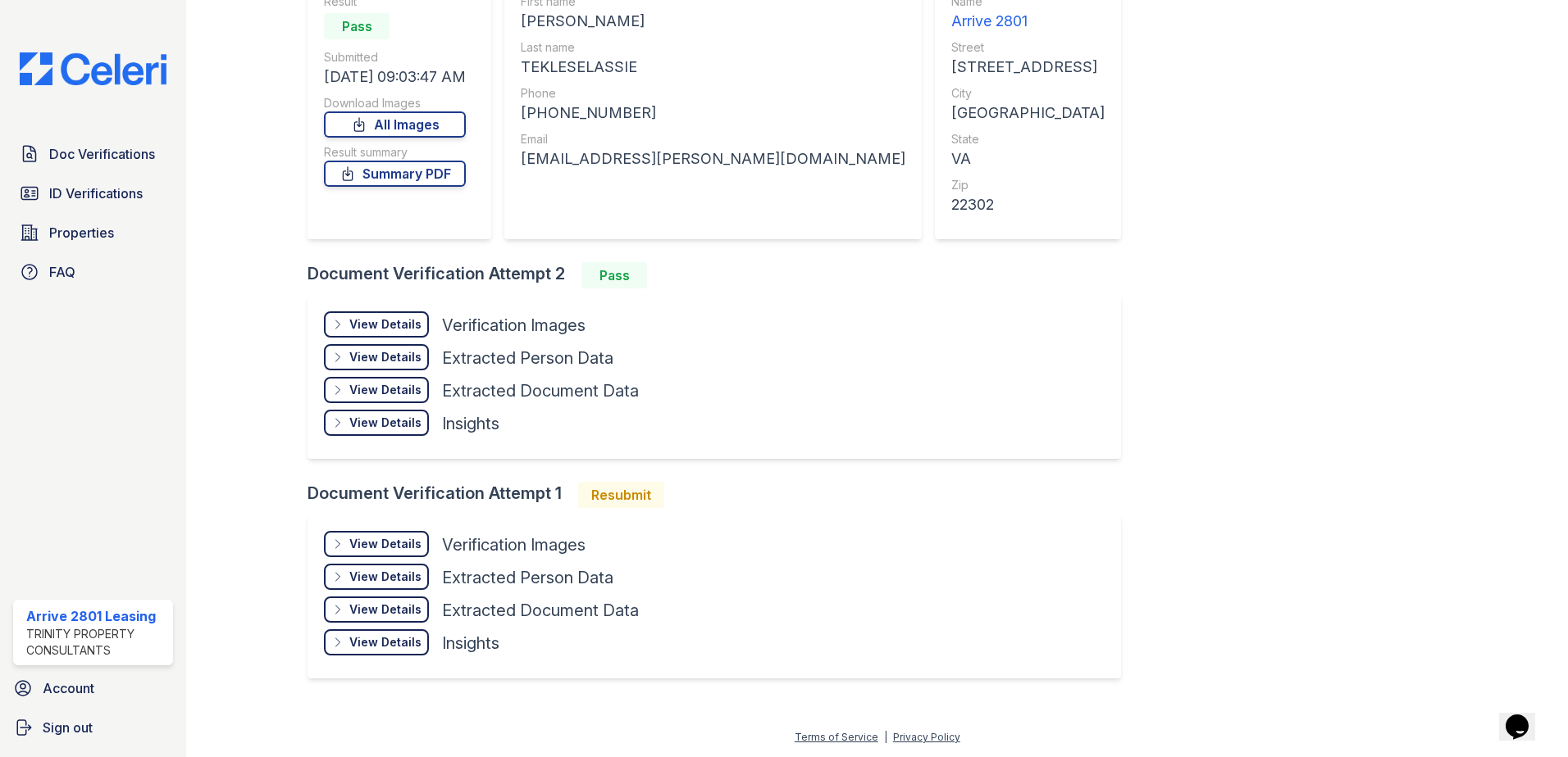
click at [623, 507] on div "Resubmit" at bounding box center [620, 494] width 86 height 26
click at [414, 177] on link "Summary PDF" at bounding box center [394, 173] width 142 height 26
click at [385, 315] on div "View Details Details" at bounding box center [376, 323] width 105 height 26
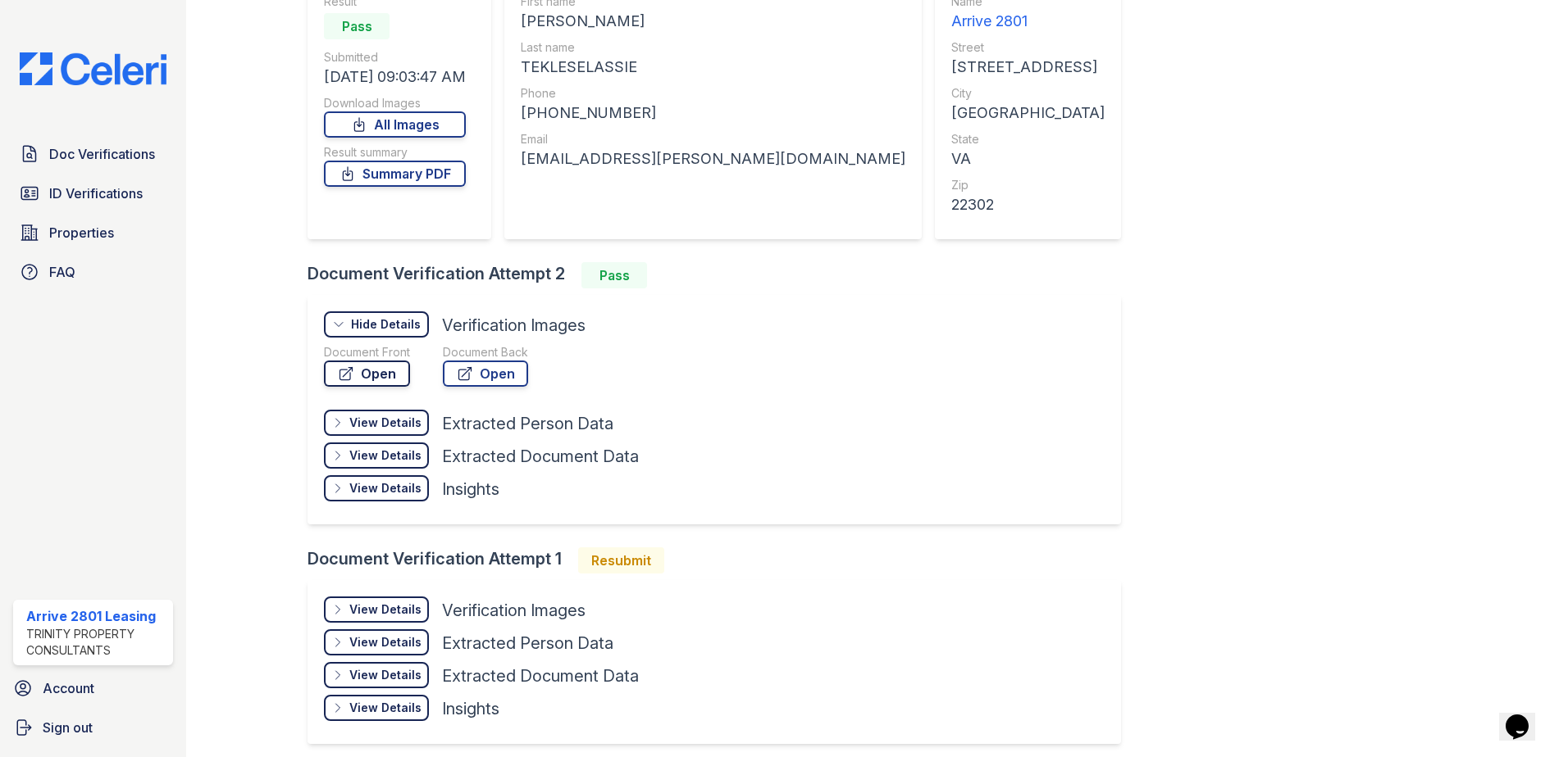
click at [376, 373] on link "Open" at bounding box center [366, 373] width 86 height 26
click at [470, 373] on icon at bounding box center [464, 374] width 13 height 13
click at [122, 194] on span "ID Verifications" at bounding box center [96, 193] width 94 height 19
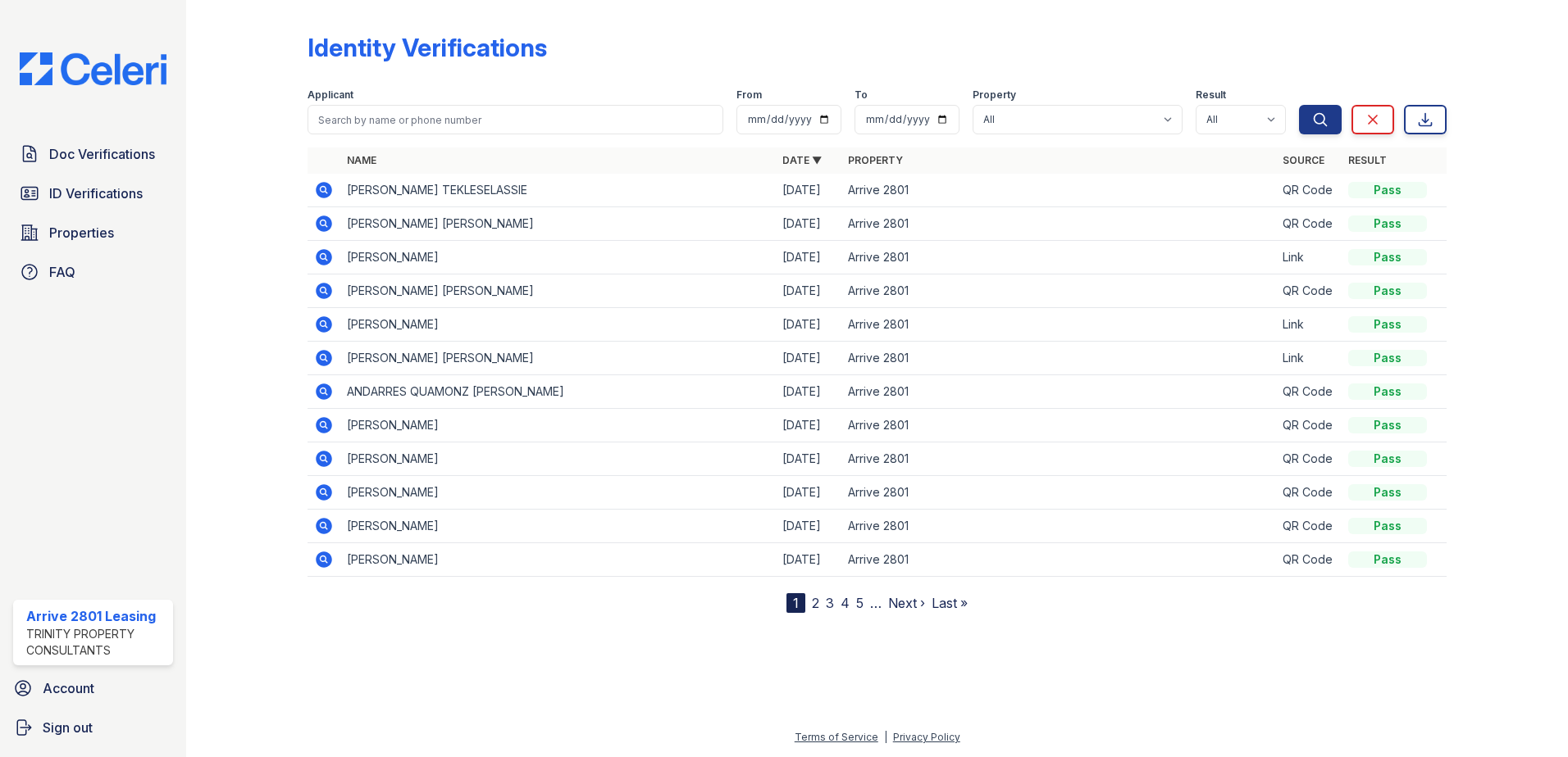
click at [138, 172] on div "Doc Verifications ID Verifications Properties FAQ" at bounding box center [93, 213] width 173 height 151
click at [138, 166] on link "Doc Verifications" at bounding box center [93, 154] width 159 height 33
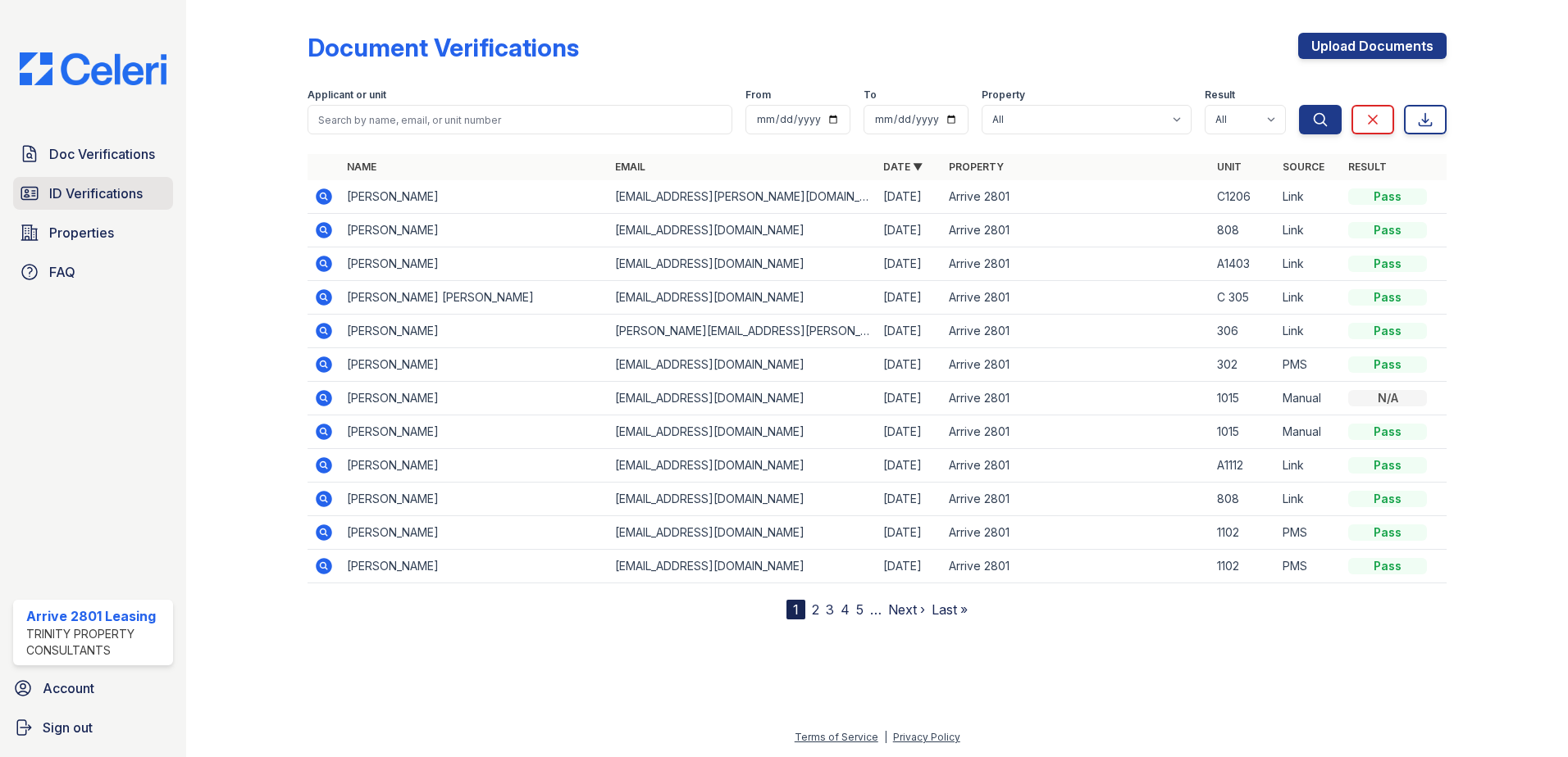
click at [66, 187] on span "ID Verifications" at bounding box center [96, 193] width 94 height 19
